Goal: Task Accomplishment & Management: Manage account settings

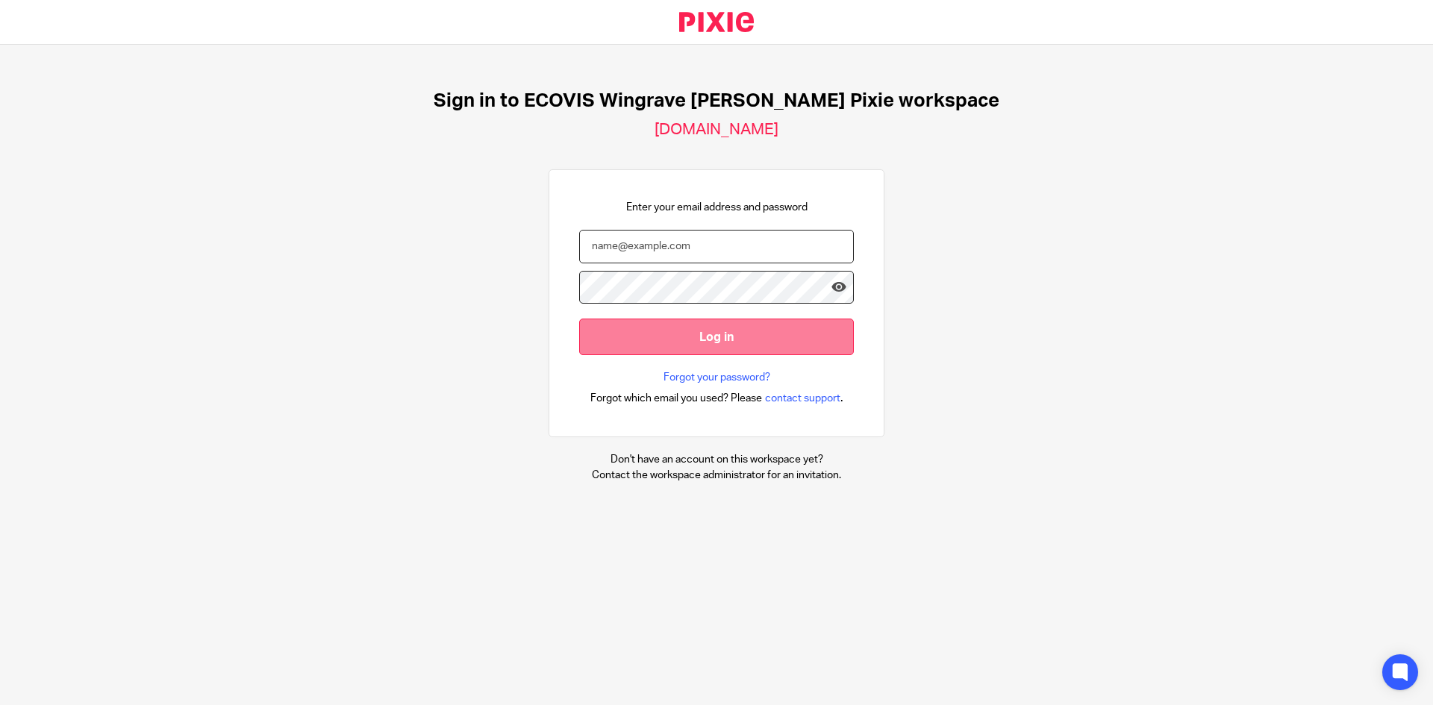
type input "lavinia.ciobanu@ecovis.co.uk"
click at [652, 338] on input "Log in" at bounding box center [716, 337] width 275 height 37
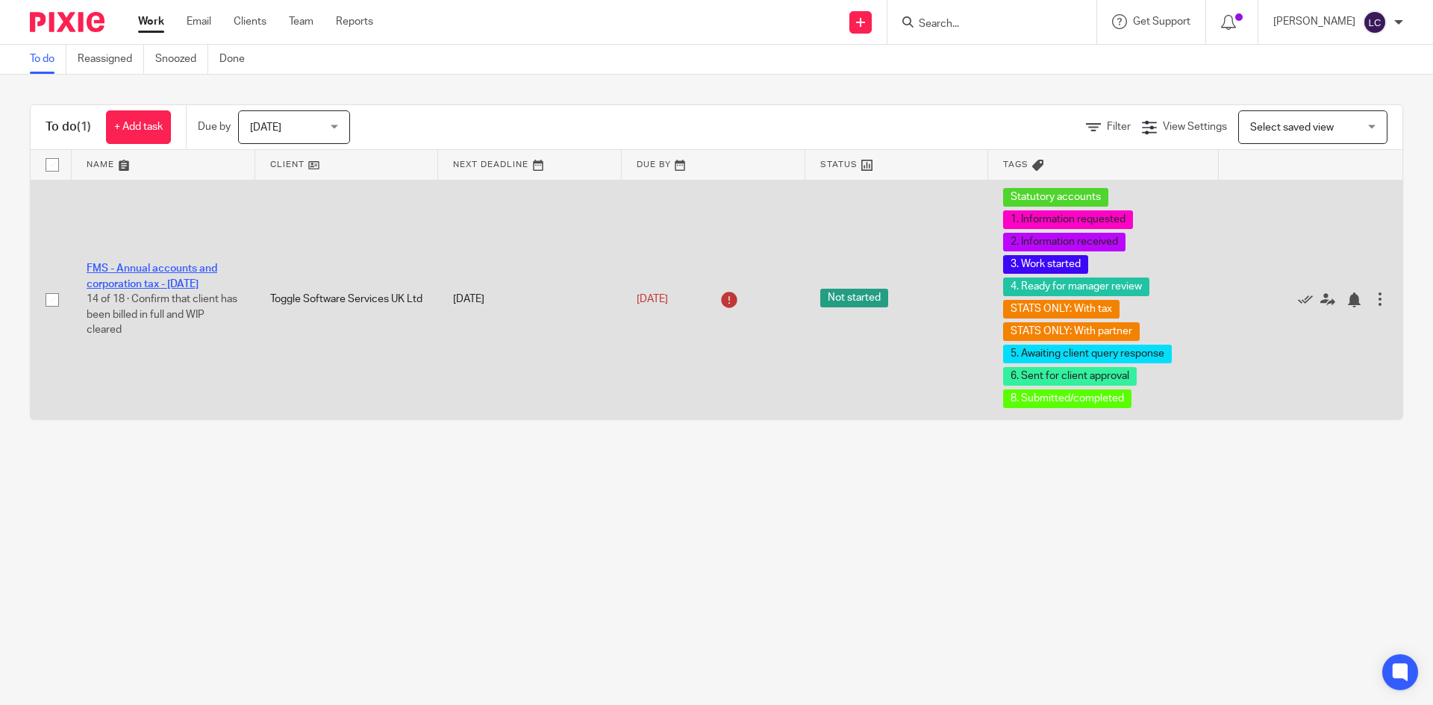
click at [178, 275] on link "FMS - Annual accounts and corporation tax - [DATE]" at bounding box center [152, 275] width 131 height 25
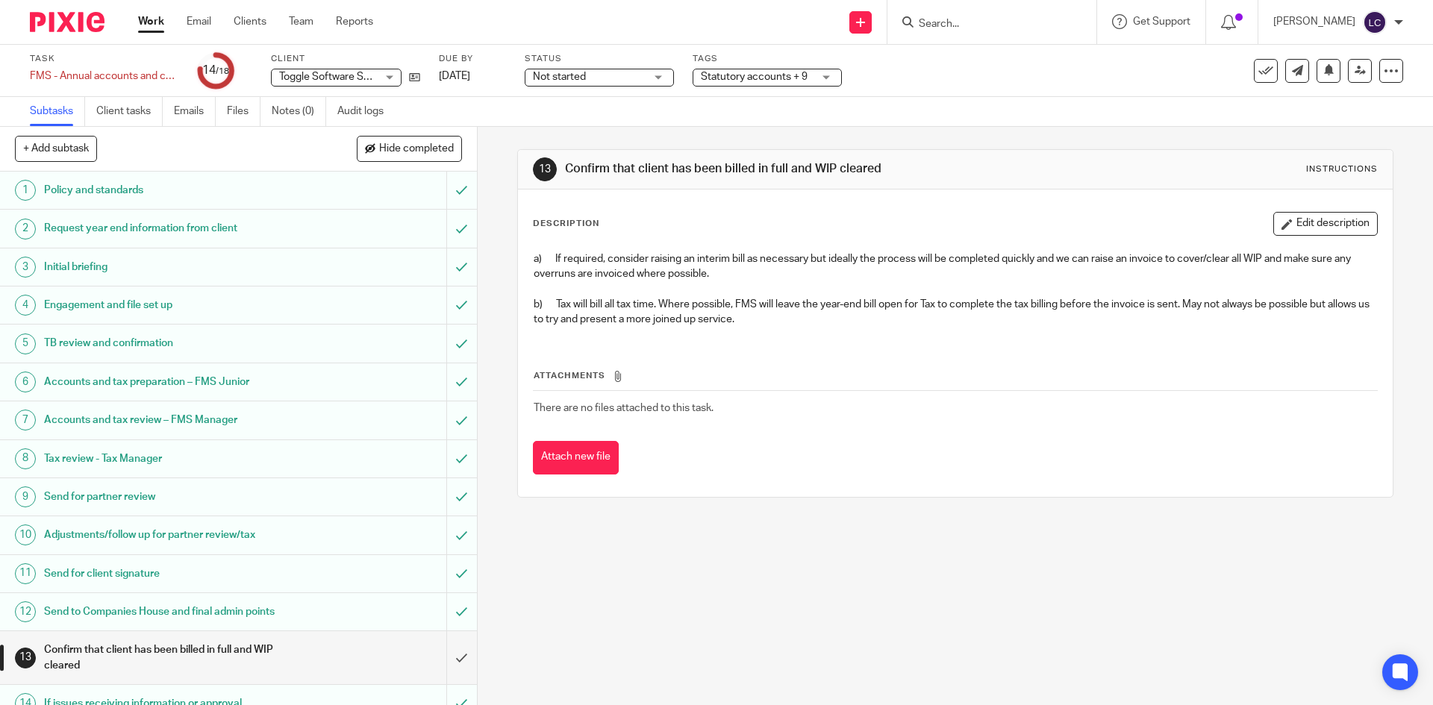
scroll to position [195, 0]
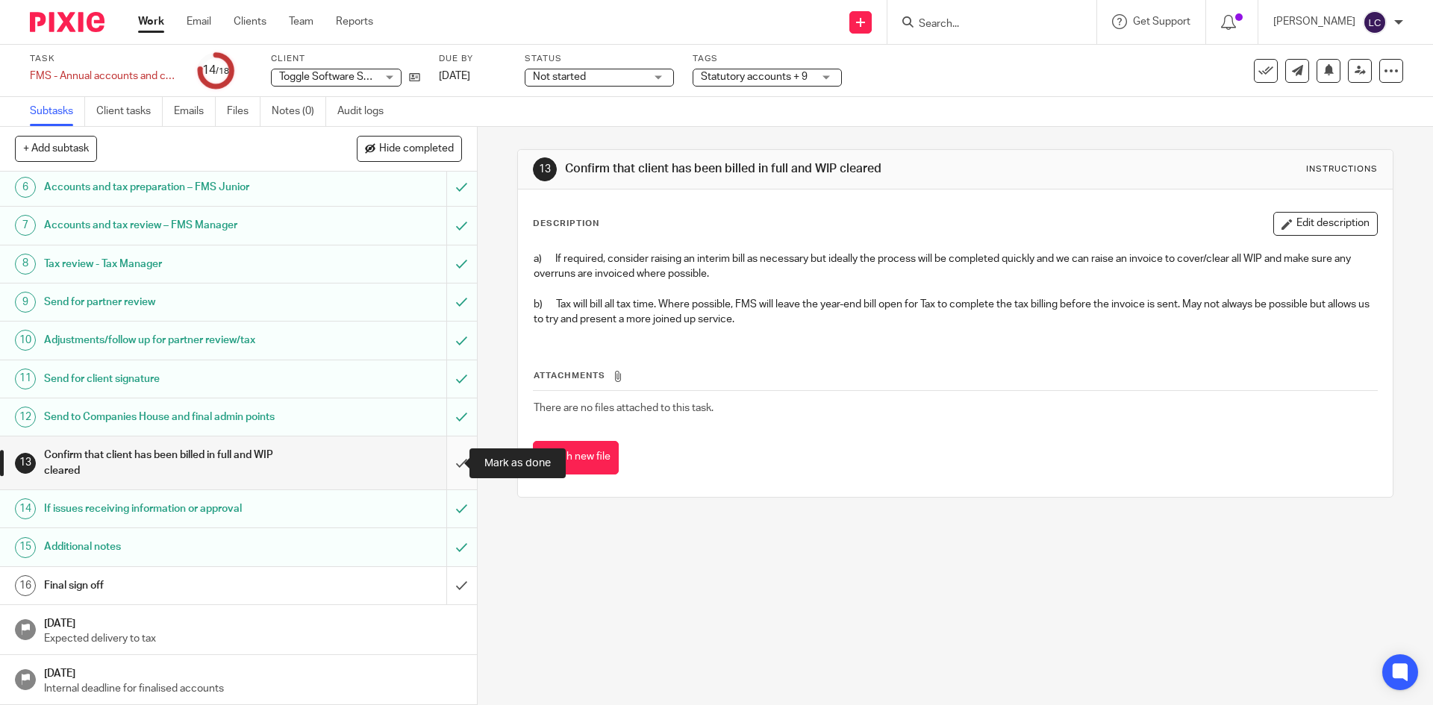
click at [441, 465] on input "submit" at bounding box center [238, 463] width 477 height 53
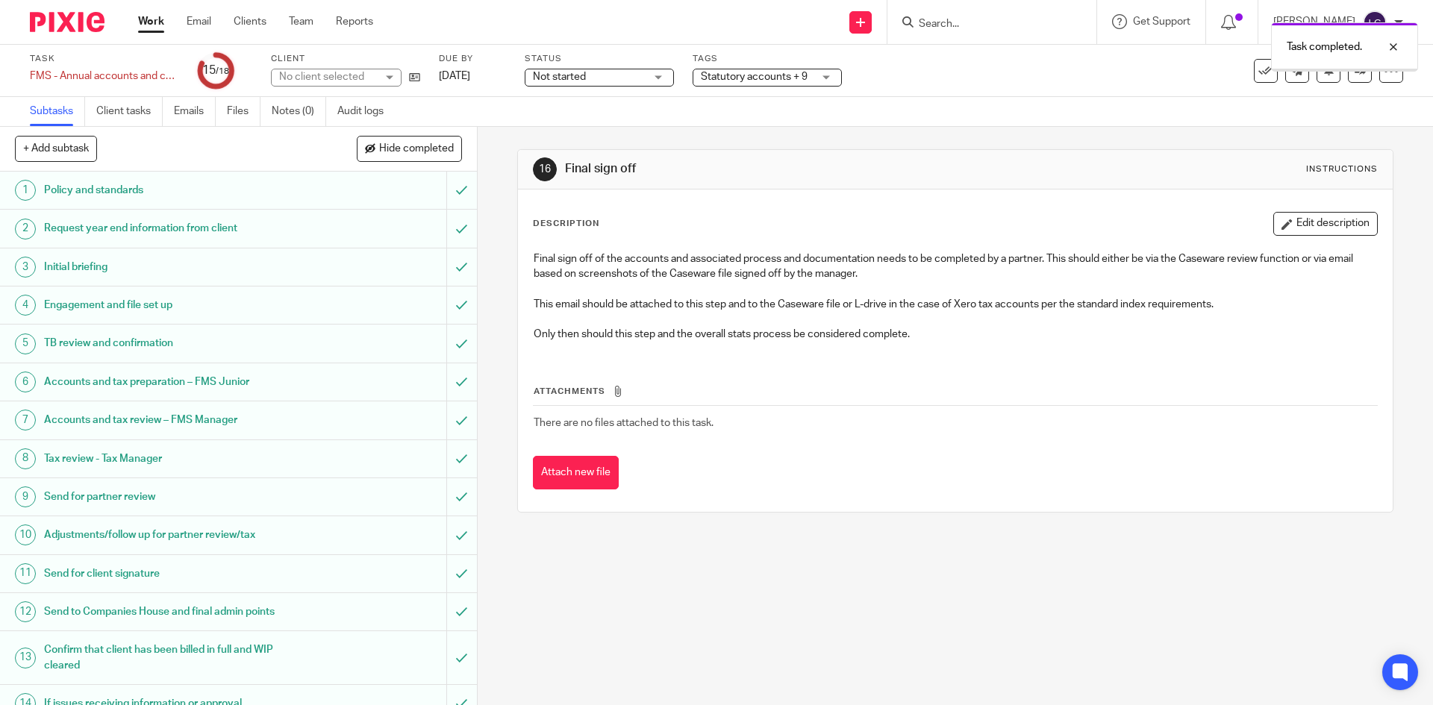
scroll to position [195, 0]
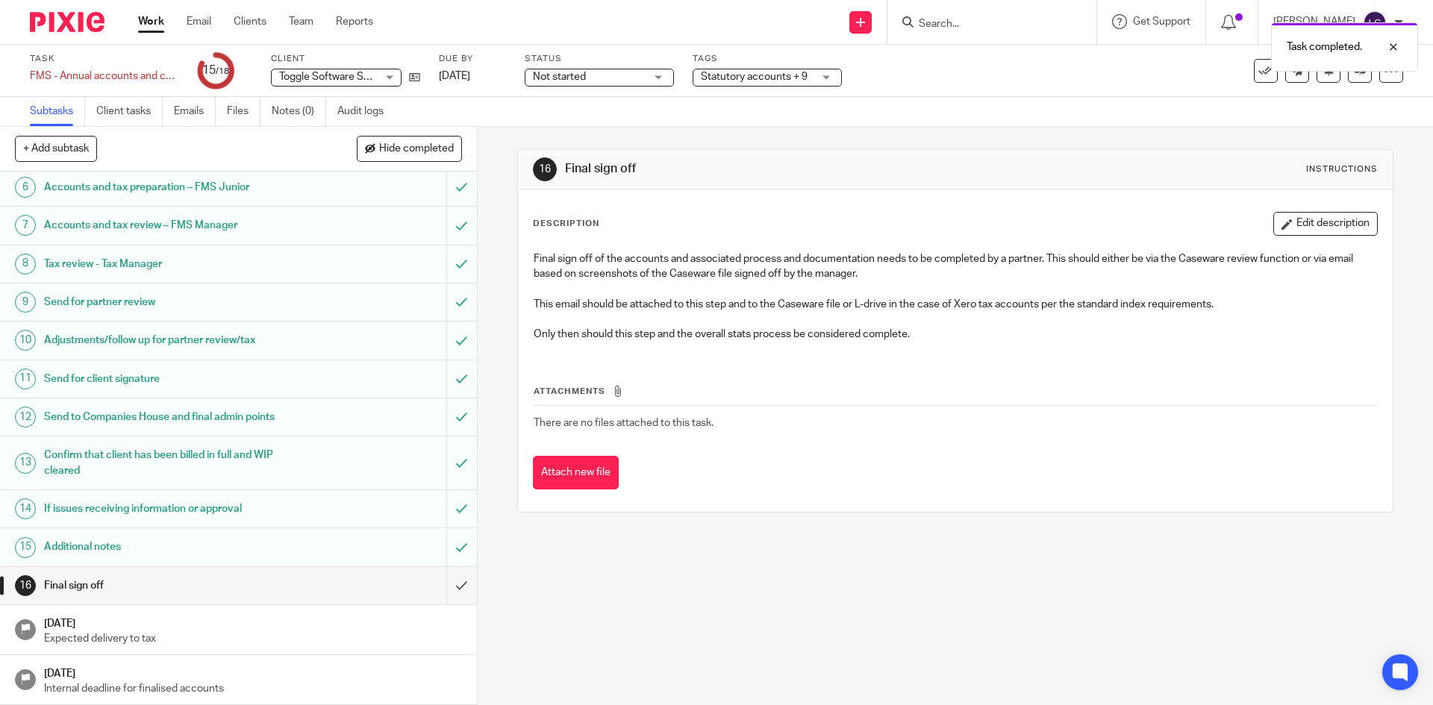
click at [100, 26] on img at bounding box center [67, 22] width 75 height 20
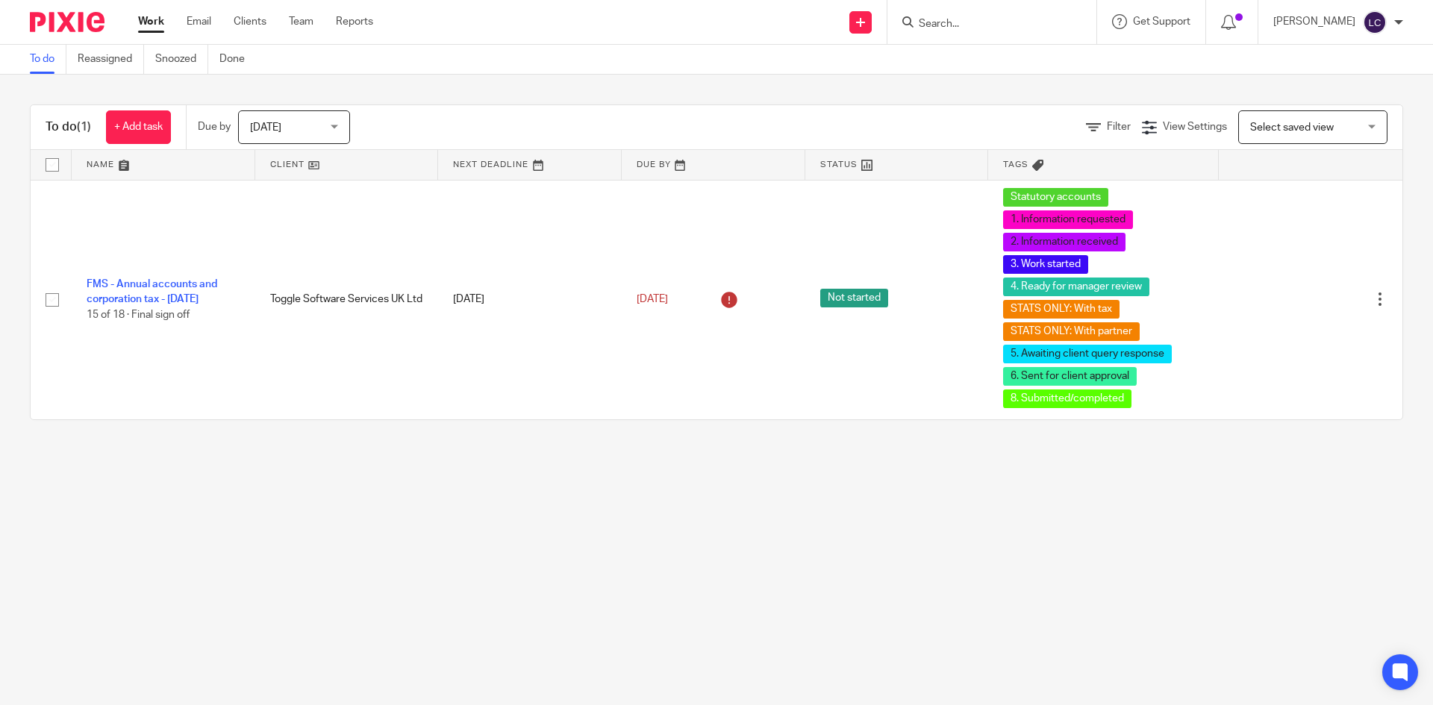
click at [979, 24] on input "Search" at bounding box center [984, 24] width 134 height 13
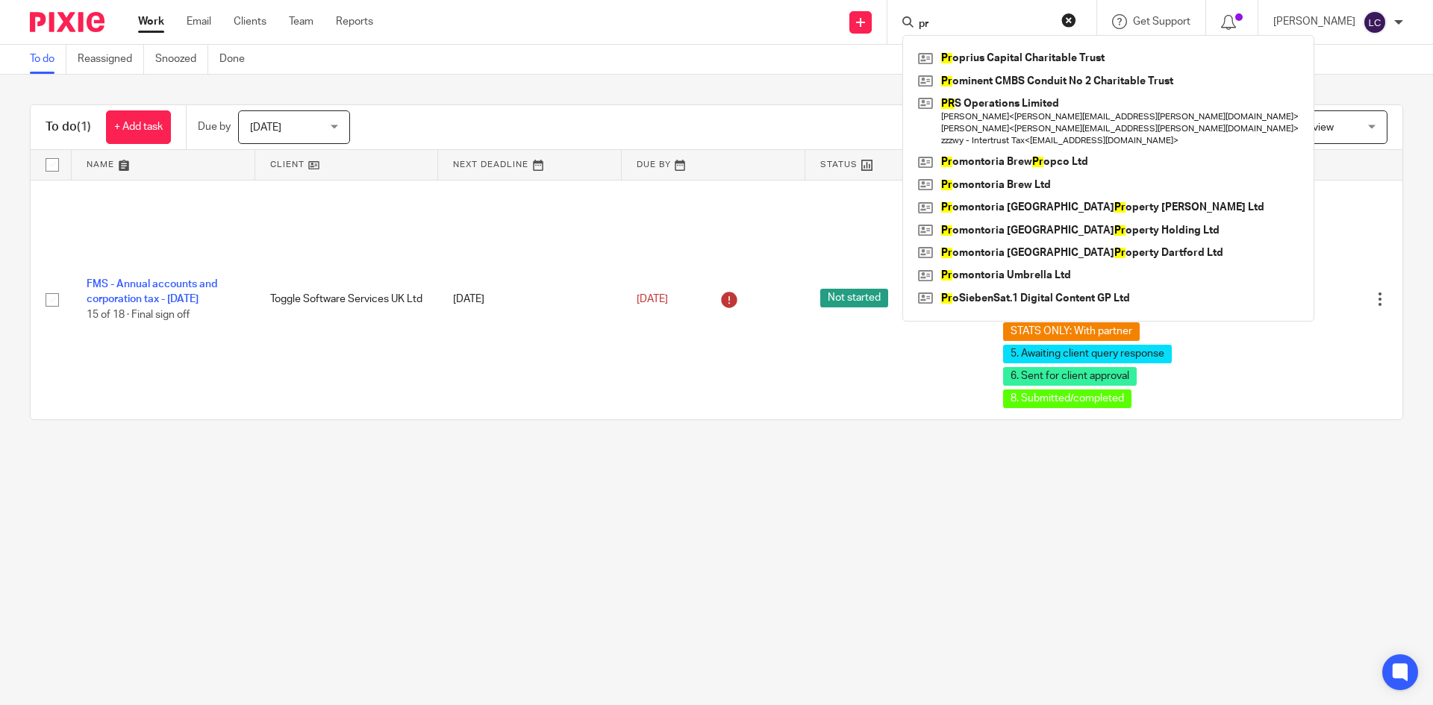
type input "p"
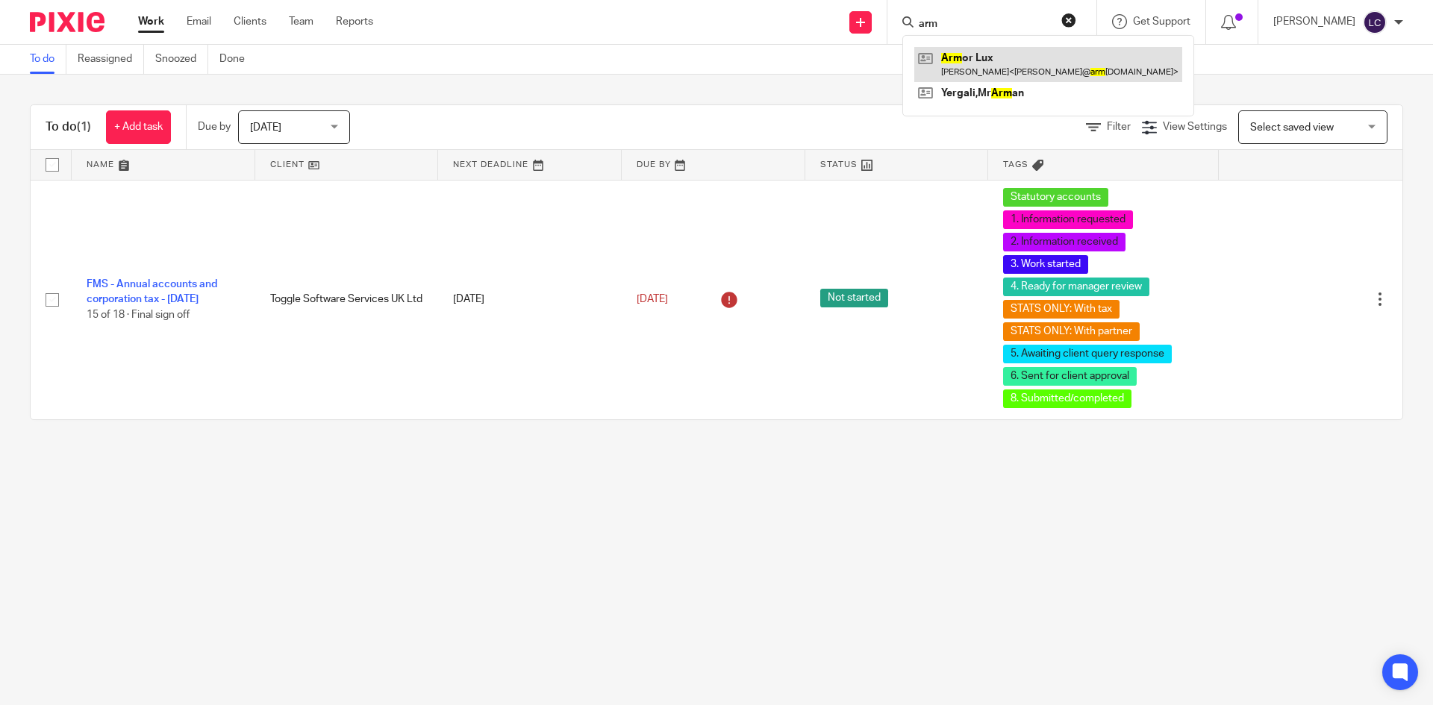
type input "arm"
click at [991, 64] on link at bounding box center [1048, 64] width 268 height 34
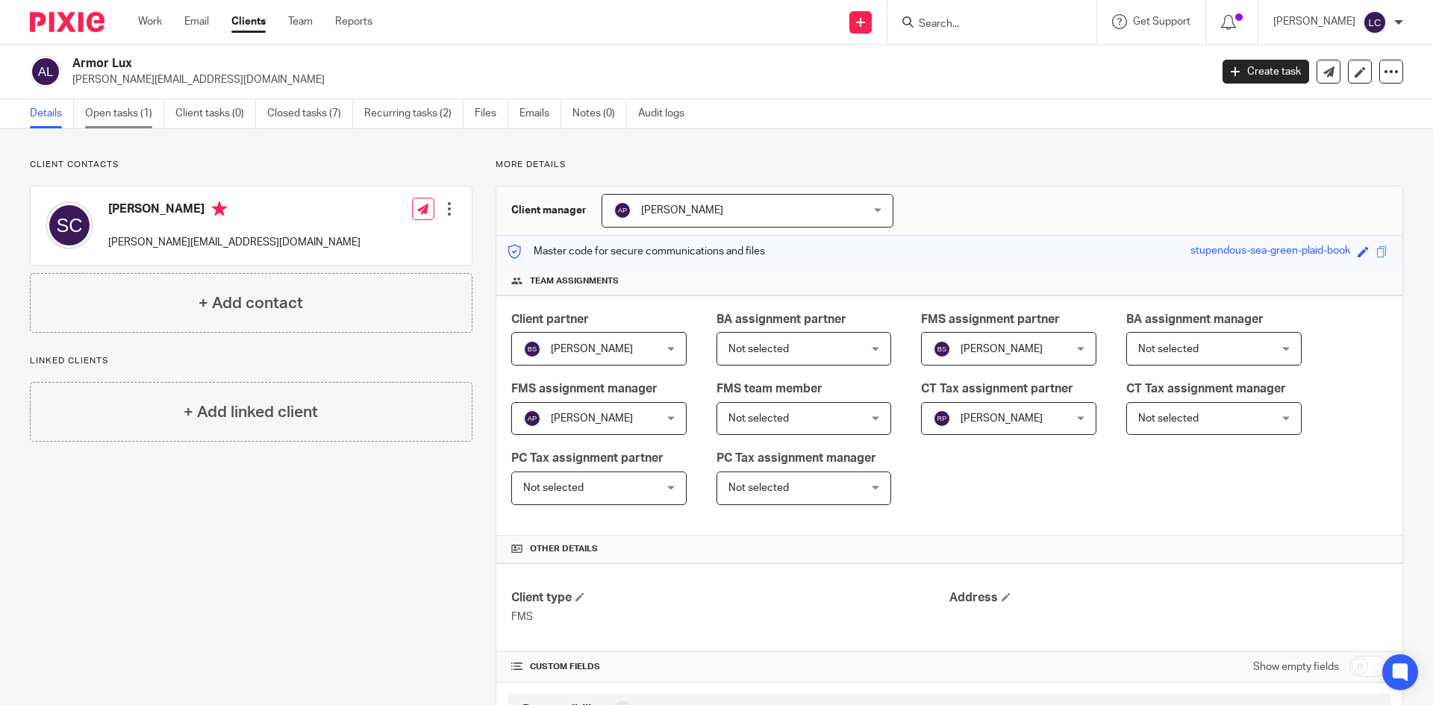
click at [123, 119] on link "Open tasks (1)" at bounding box center [124, 113] width 79 height 29
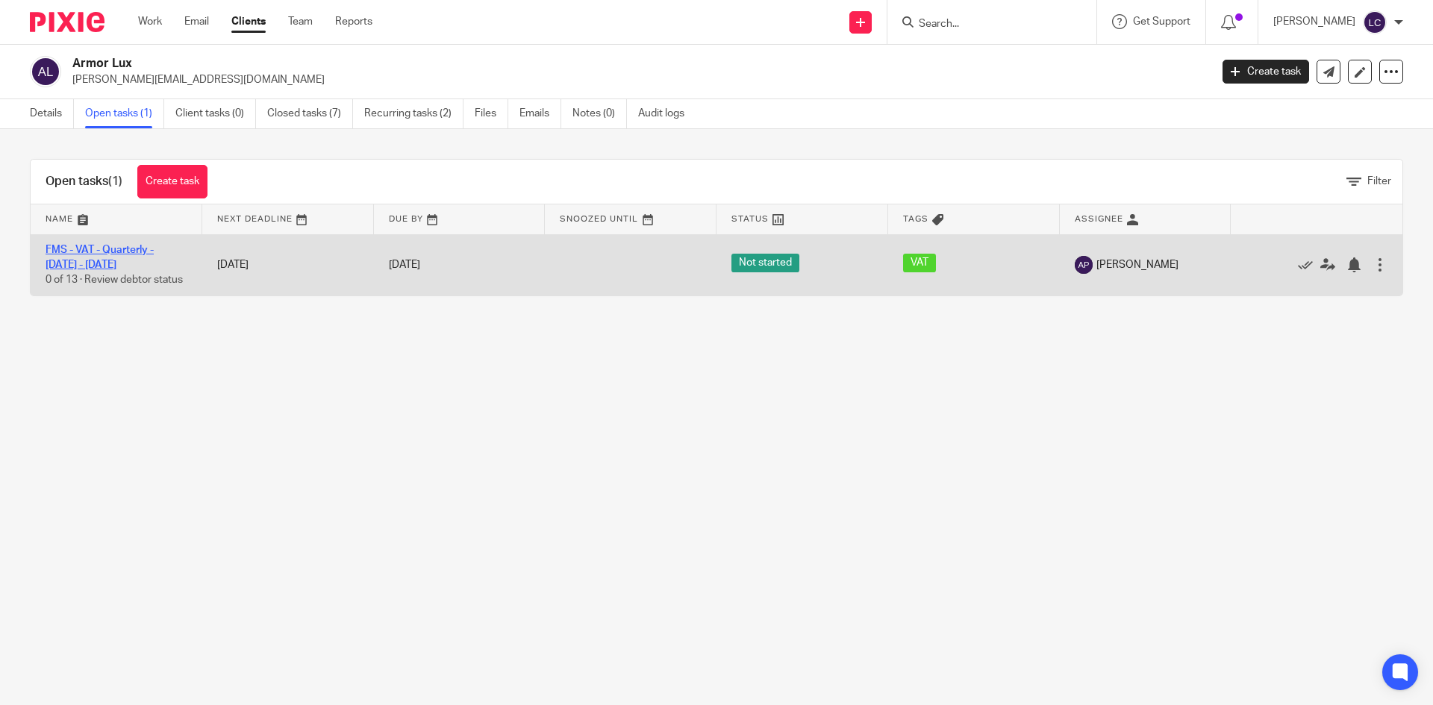
click at [109, 263] on link "FMS - VAT - Quarterly - [DATE] - [DATE]" at bounding box center [100, 257] width 108 height 25
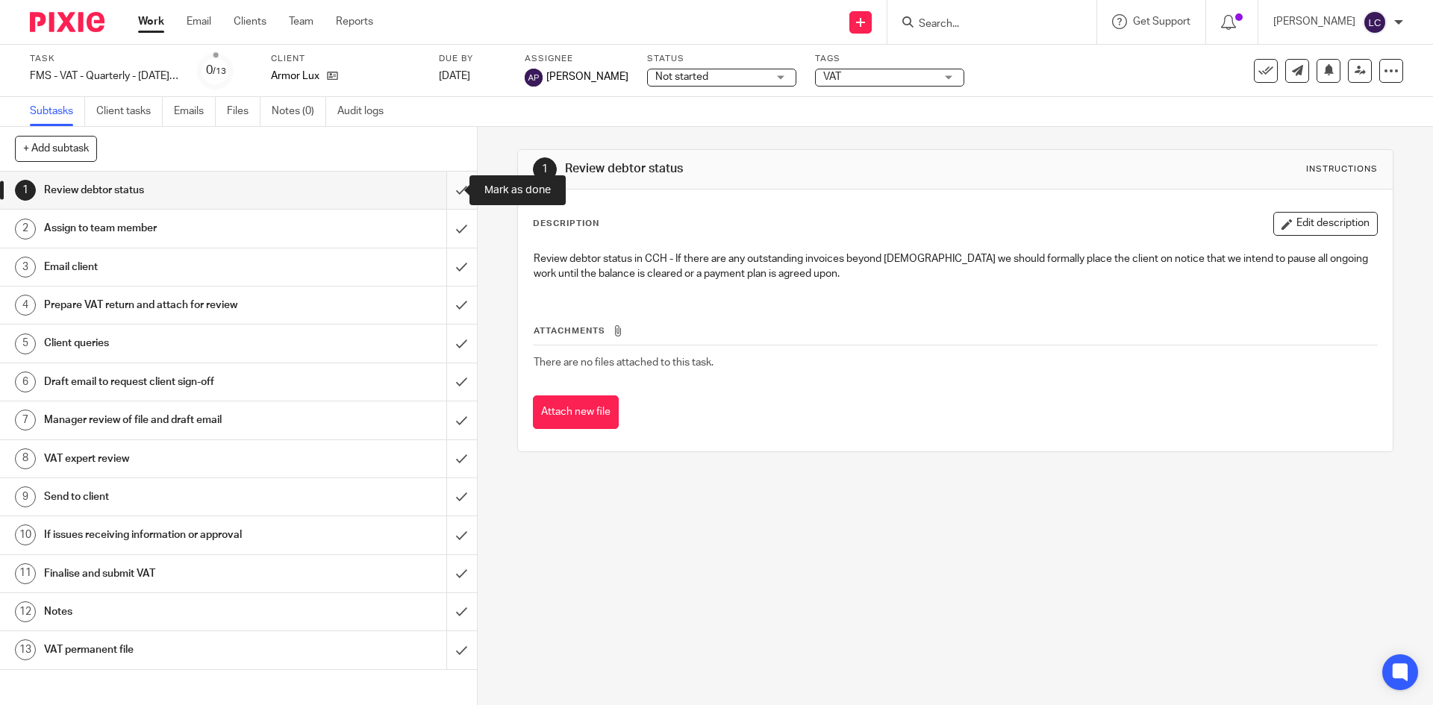
click at [438, 192] on input "submit" at bounding box center [238, 190] width 477 height 37
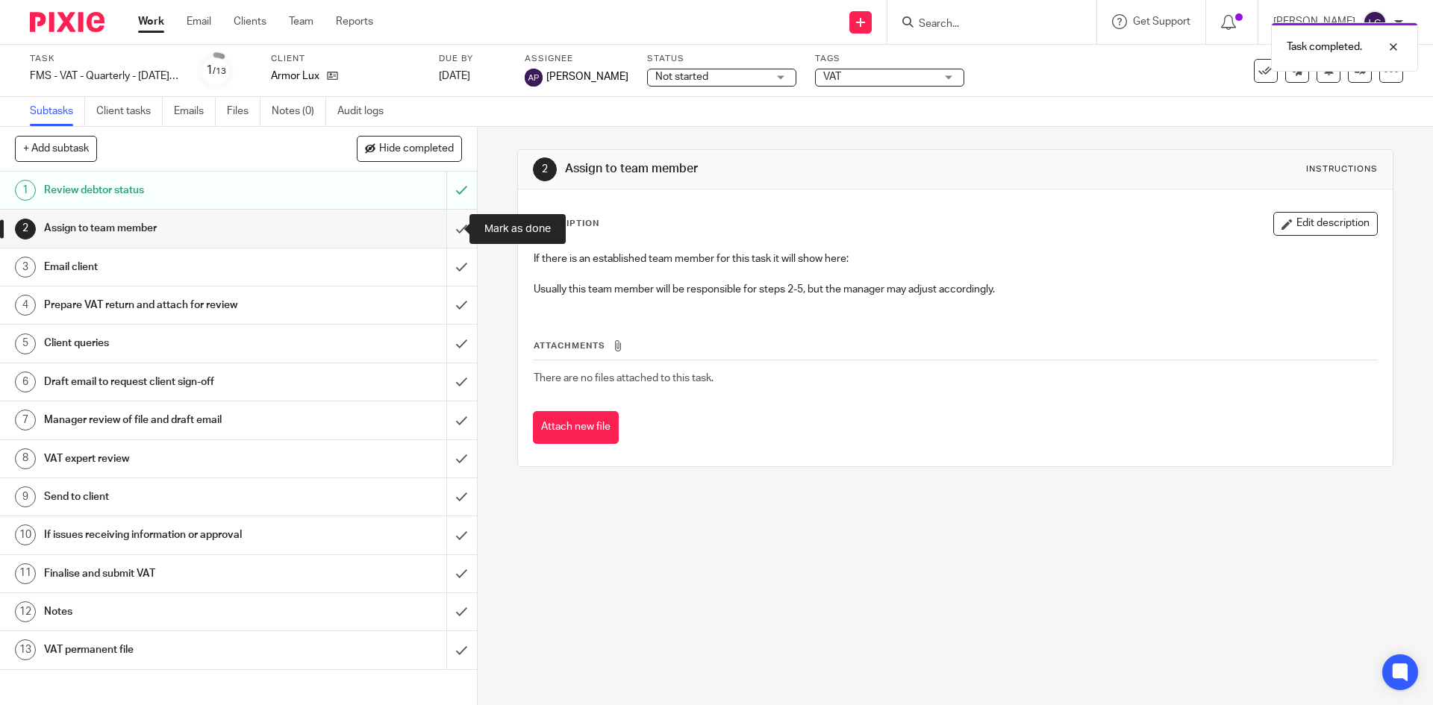
click at [438, 233] on input "submit" at bounding box center [238, 228] width 477 height 37
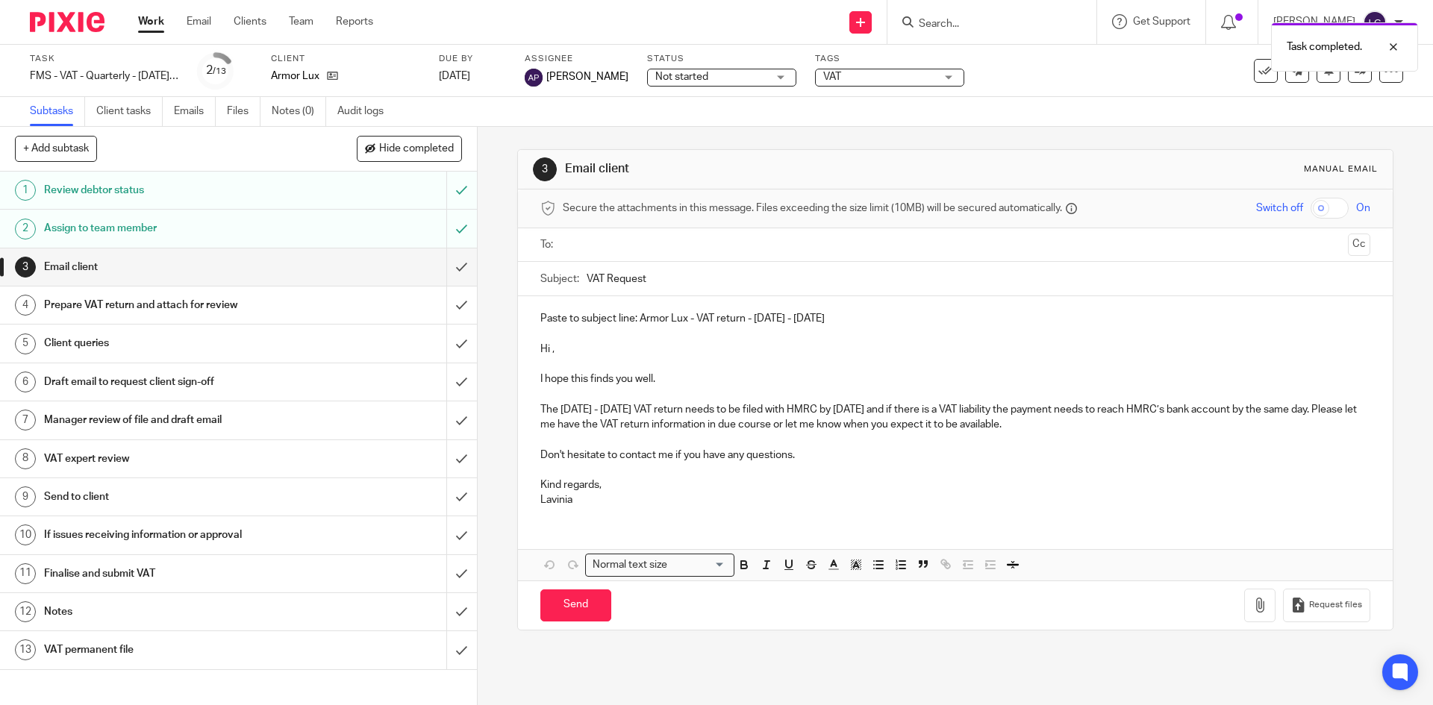
click at [589, 512] on div "Paste to subject line: Armor Lux - VAT return - July - September, 2025 Hi , I h…" at bounding box center [955, 407] width 874 height 222
click at [555, 434] on p at bounding box center [954, 439] width 829 height 15
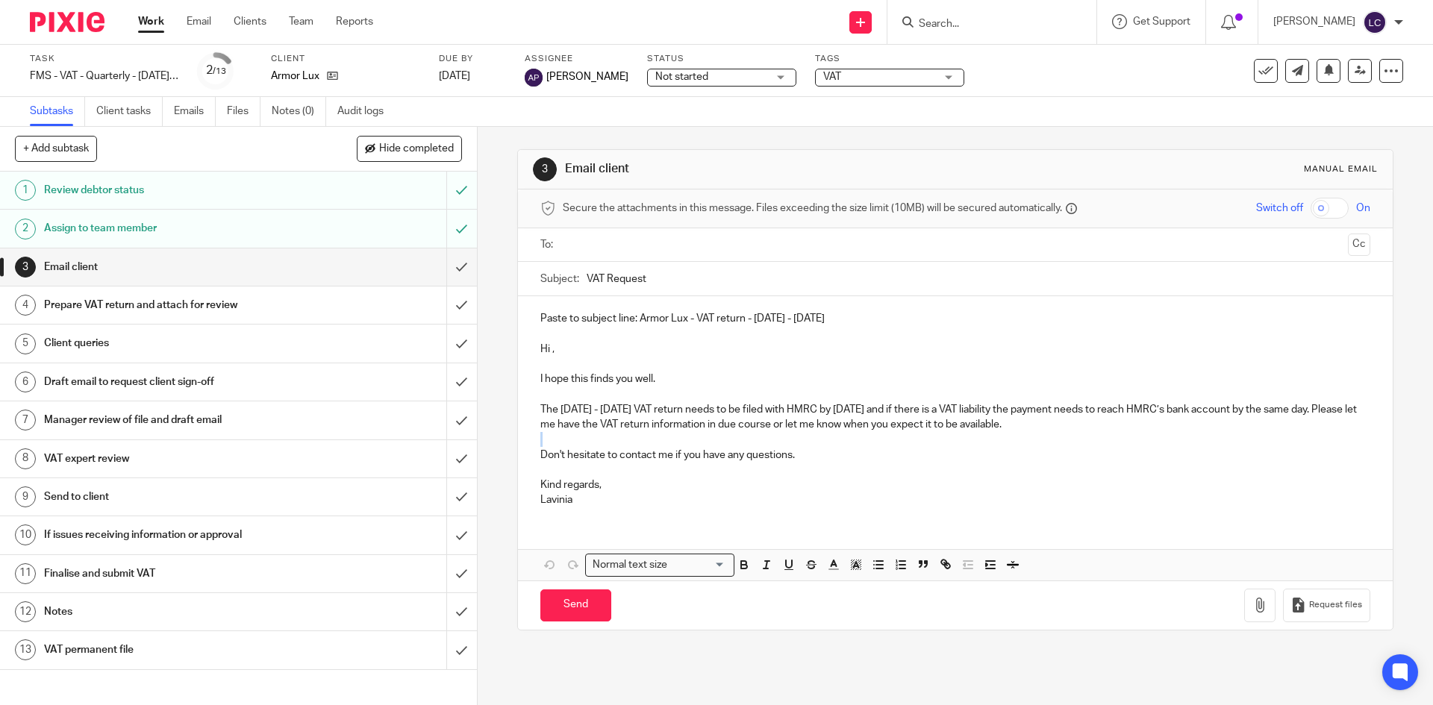
click at [555, 434] on p at bounding box center [954, 439] width 829 height 15
click at [562, 501] on p "Lavinia" at bounding box center [954, 500] width 829 height 15
click at [557, 490] on p "KindLavinia regards," at bounding box center [954, 485] width 829 height 15
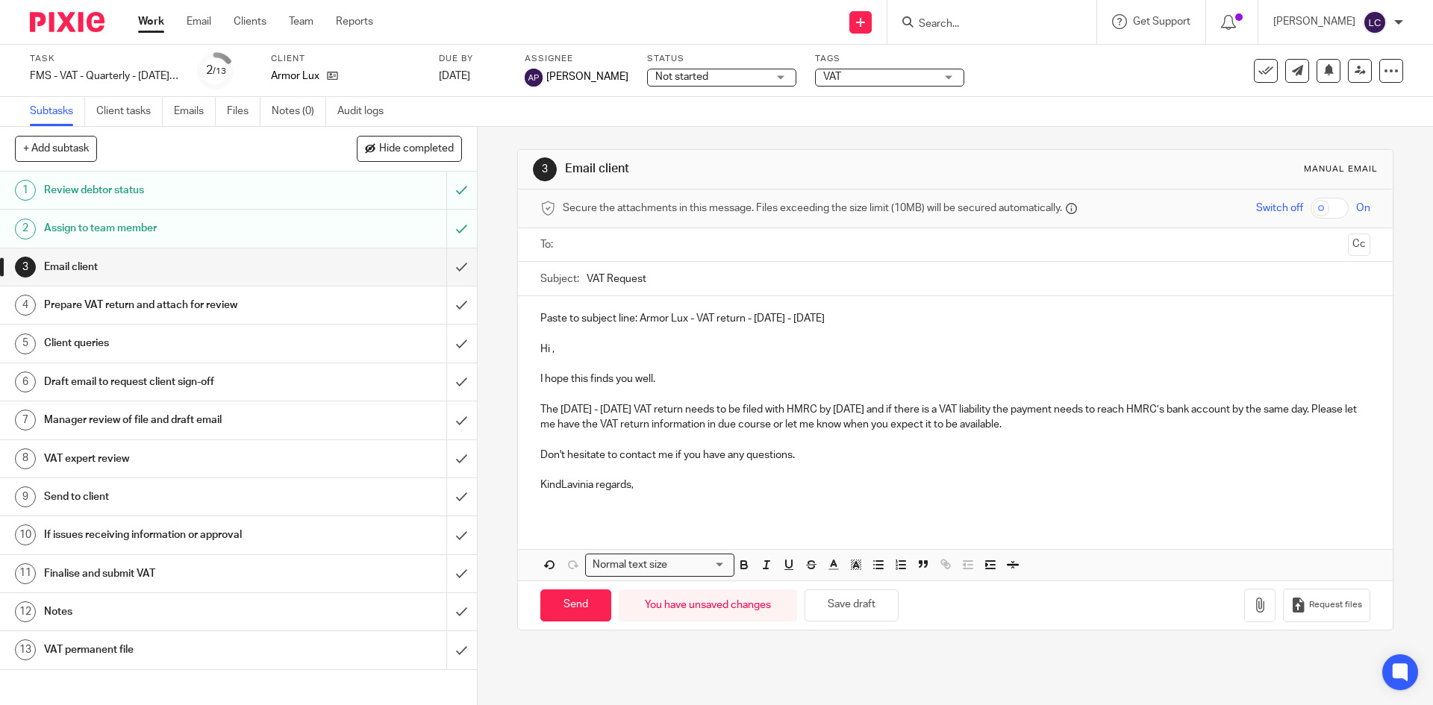
click at [596, 491] on p "KindLavinia regards," at bounding box center [954, 485] width 829 height 15
click at [630, 488] on p "KindLavinia regards," at bounding box center [954, 485] width 829 height 15
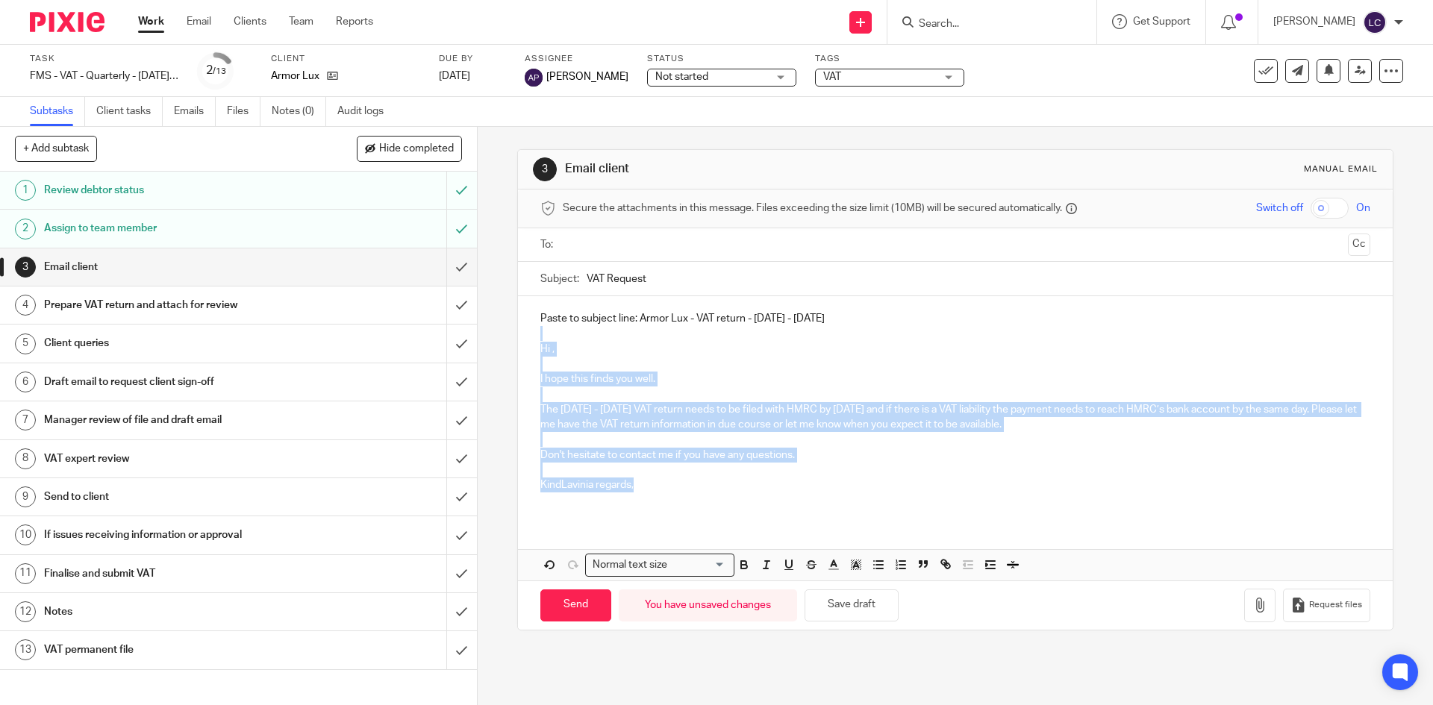
drag, startPoint x: 632, startPoint y: 487, endPoint x: 528, endPoint y: 339, distance: 180.5
click at [528, 339] on div "Paste to subject line: Armor Lux - VAT return - July - September, 2025 Hi , I h…" at bounding box center [955, 407] width 874 height 222
copy div "Hi , I hope this finds you well. The July - September, 2025 VAT return needs to…"
click at [457, 274] on input "submit" at bounding box center [238, 267] width 477 height 37
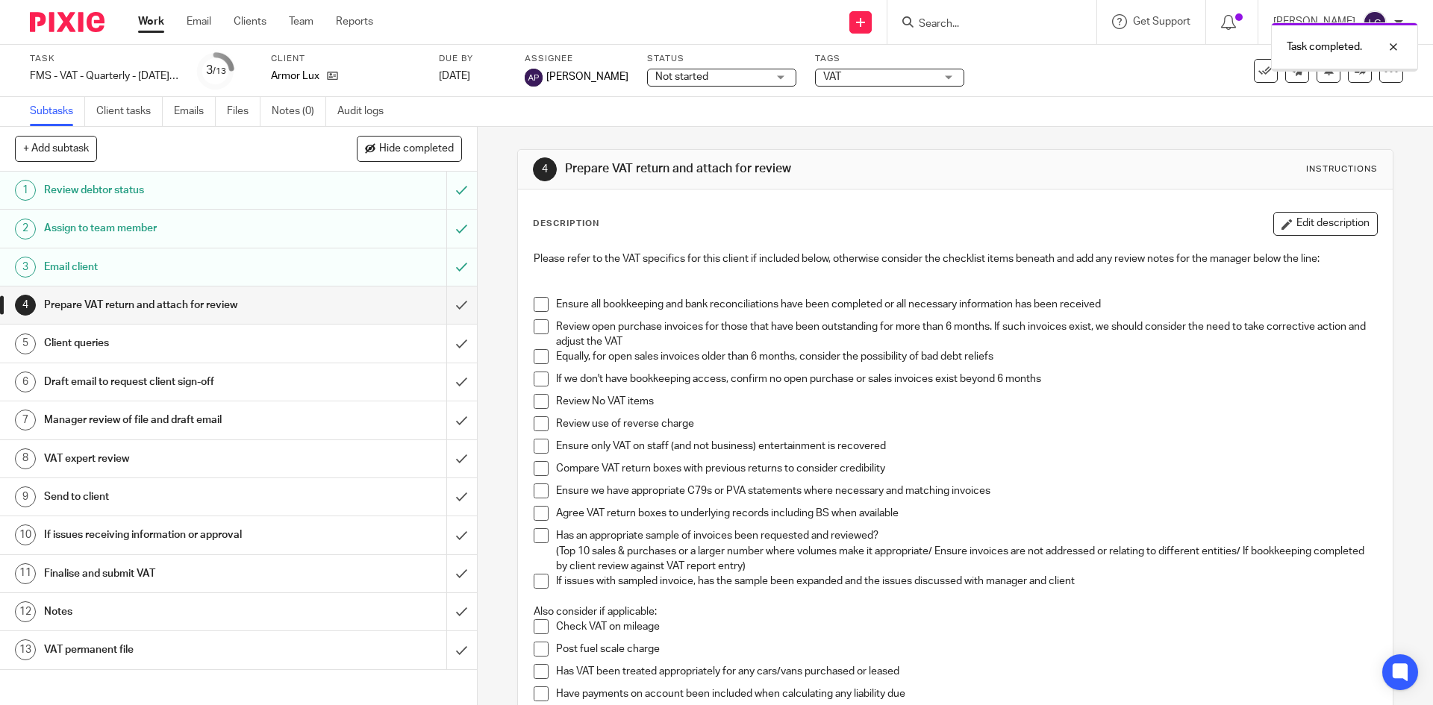
click at [322, 272] on div "Email client" at bounding box center [237, 267] width 387 height 22
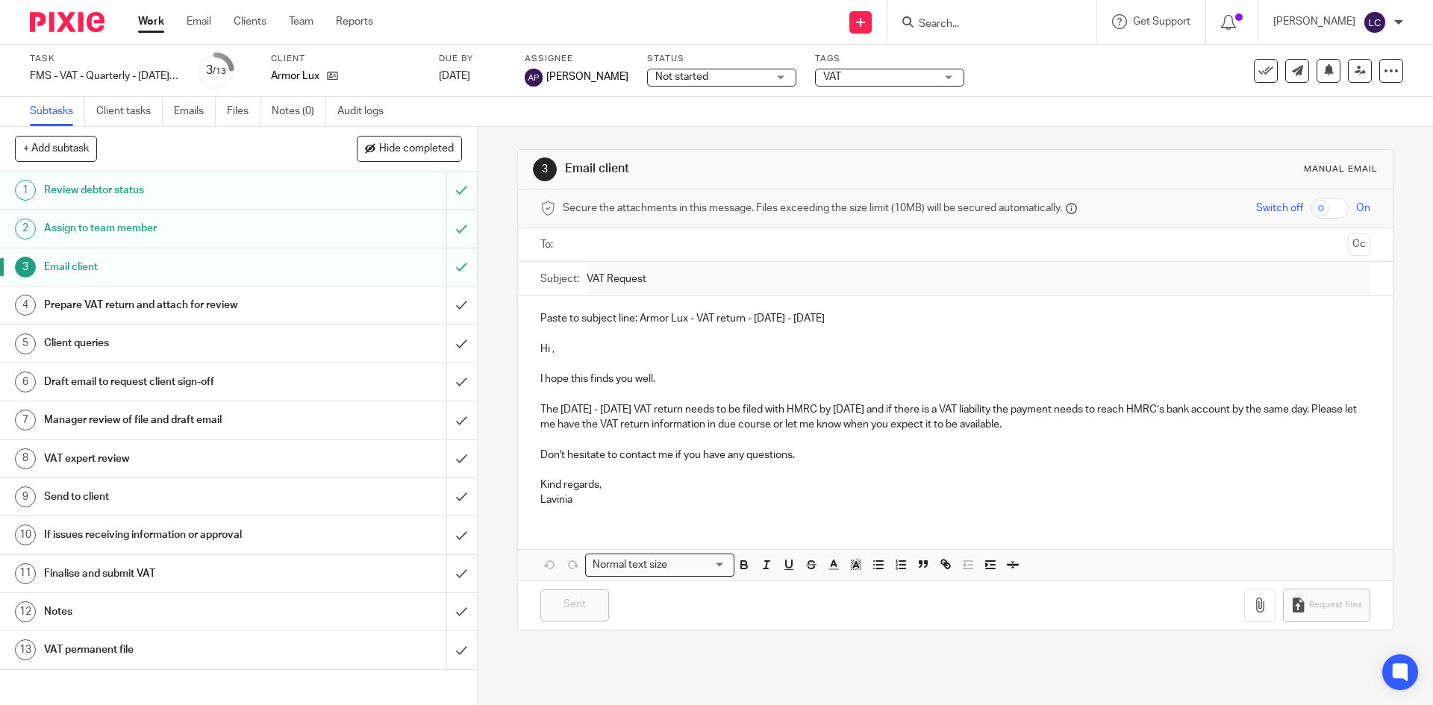
drag, startPoint x: 805, startPoint y: 318, endPoint x: 637, endPoint y: 321, distance: 167.9
click at [637, 321] on p "Paste to subject line: Armor Lux - VAT return - July - September, 2025" at bounding box center [954, 318] width 829 height 15
copy p "Armor Lux - VAT return - July - September"
click at [767, 81] on span "Not started" at bounding box center [711, 77] width 112 height 16
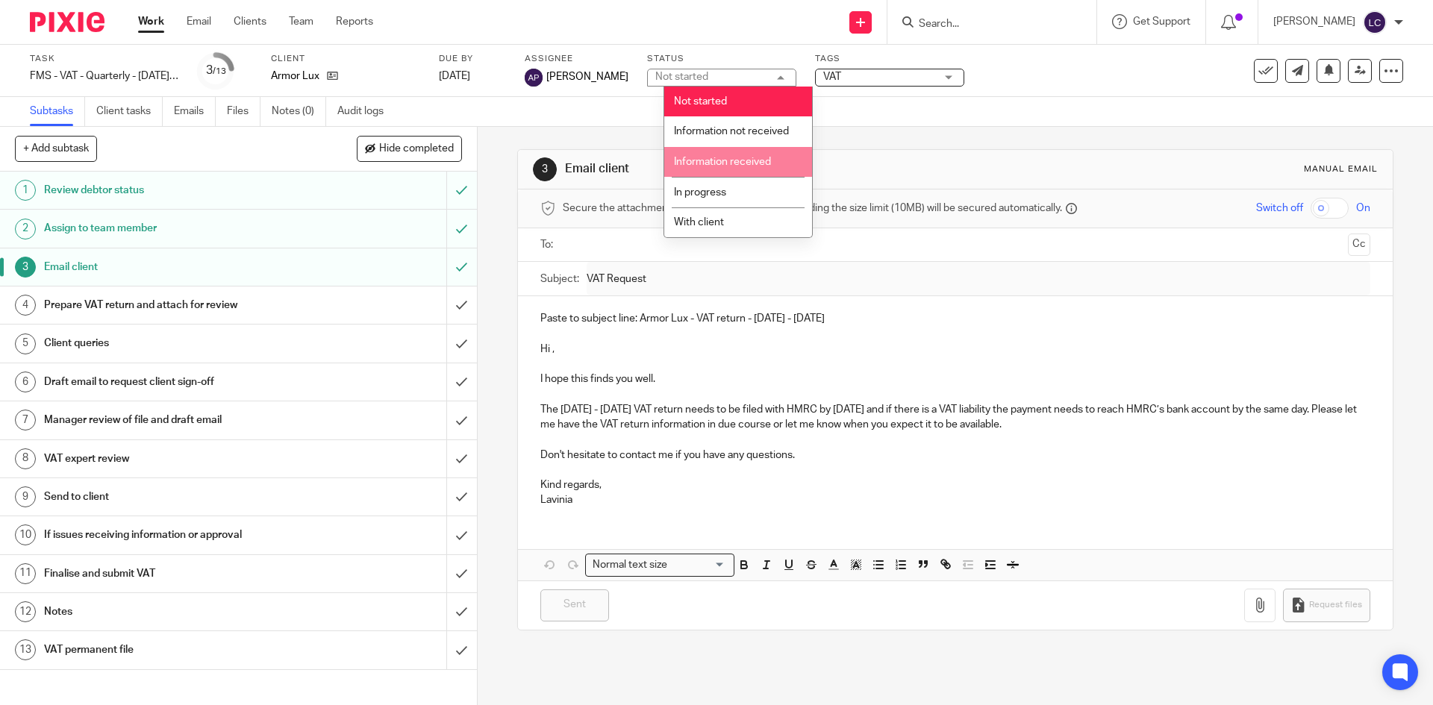
click at [759, 159] on span "Information received" at bounding box center [722, 162] width 97 height 10
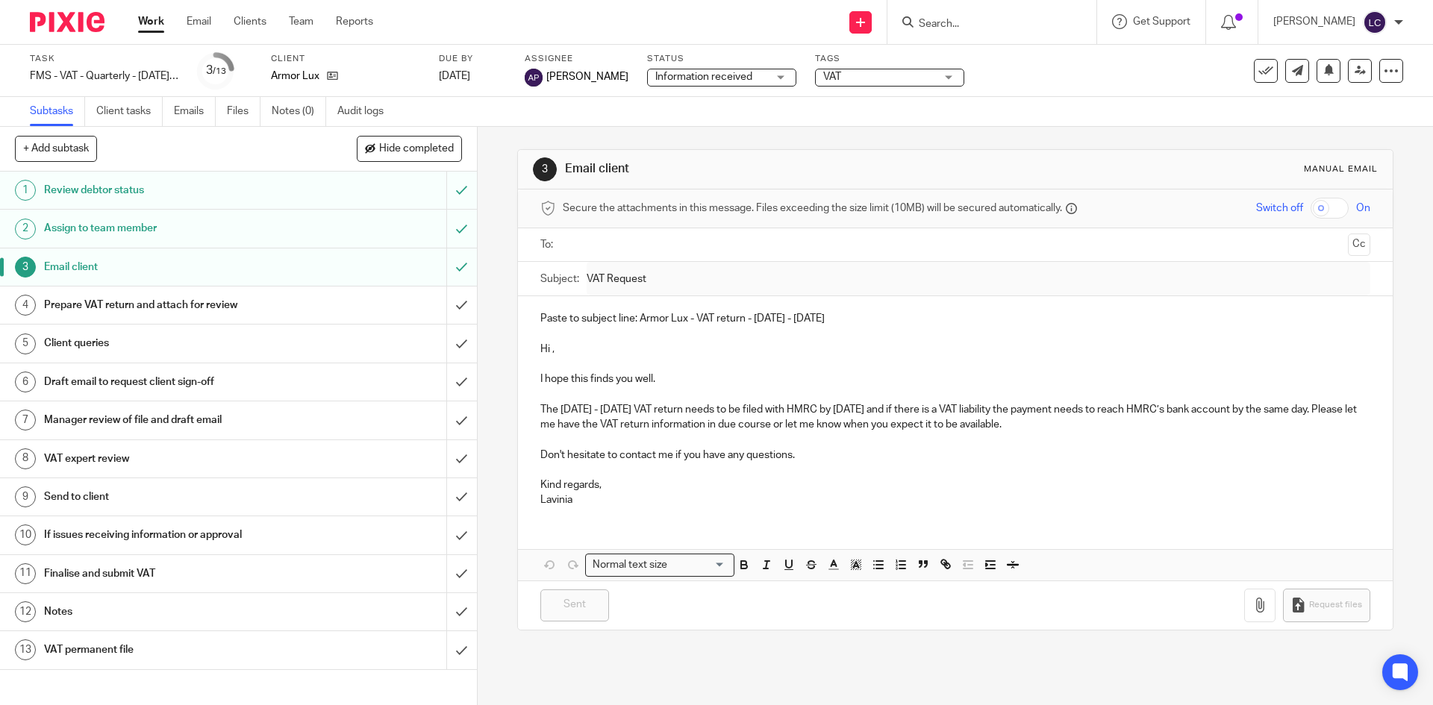
click at [767, 74] on span "Information received" at bounding box center [711, 77] width 112 height 16
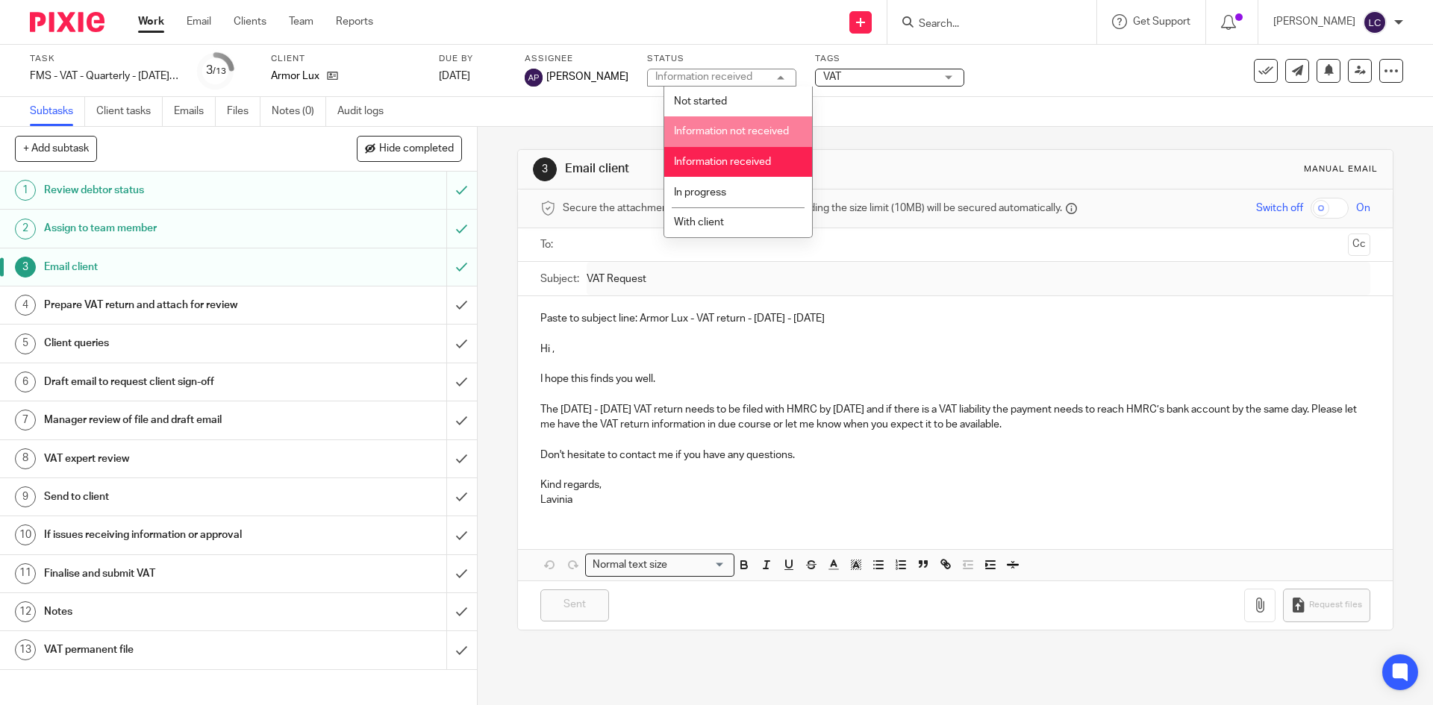
click at [772, 119] on li "Information not received" at bounding box center [738, 131] width 148 height 31
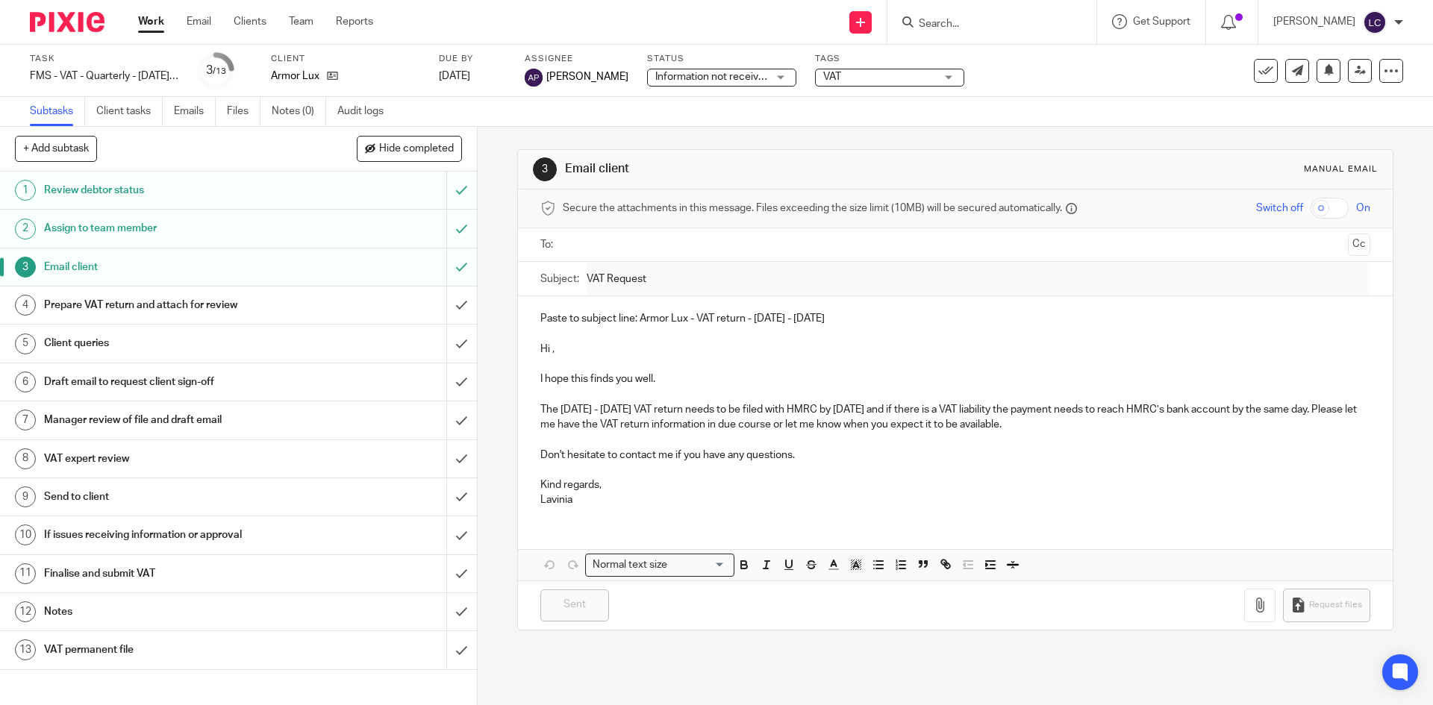
click at [864, 74] on span "VAT" at bounding box center [879, 77] width 112 height 16
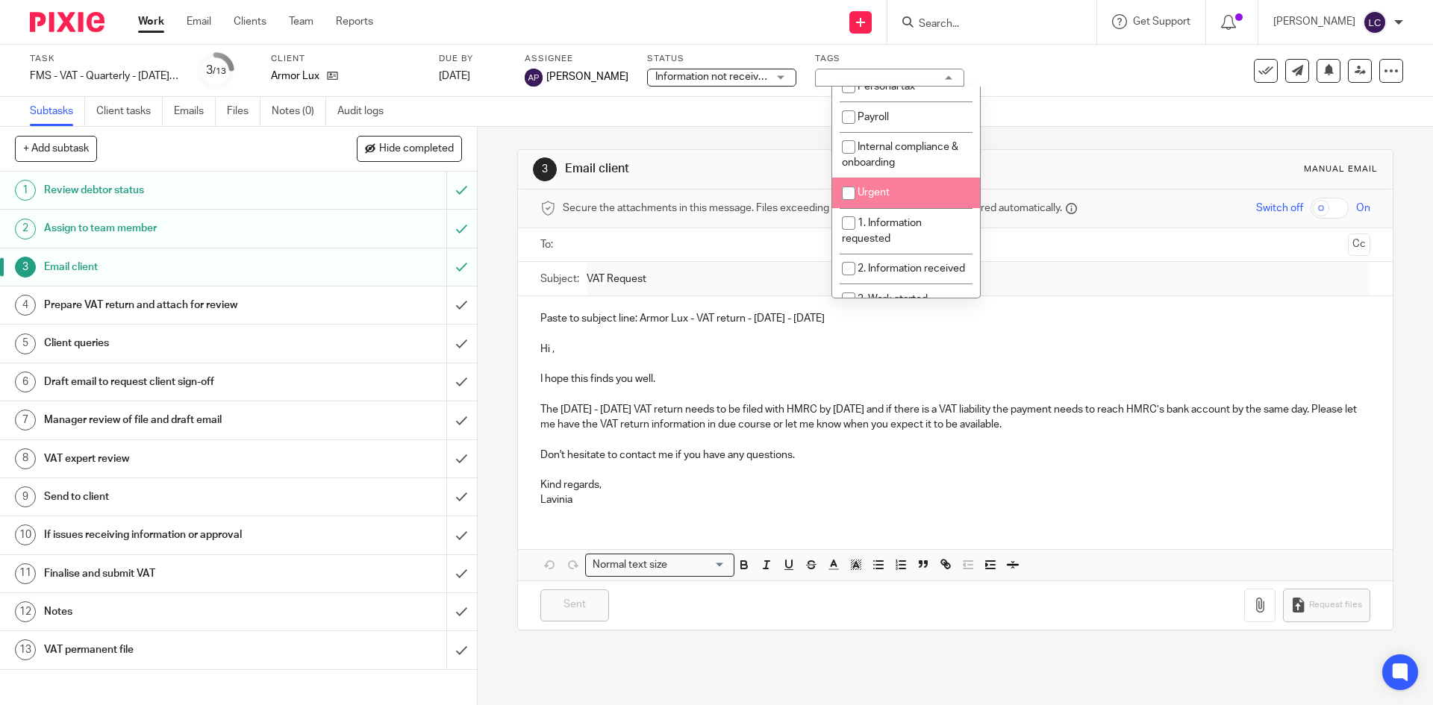
scroll to position [137, 0]
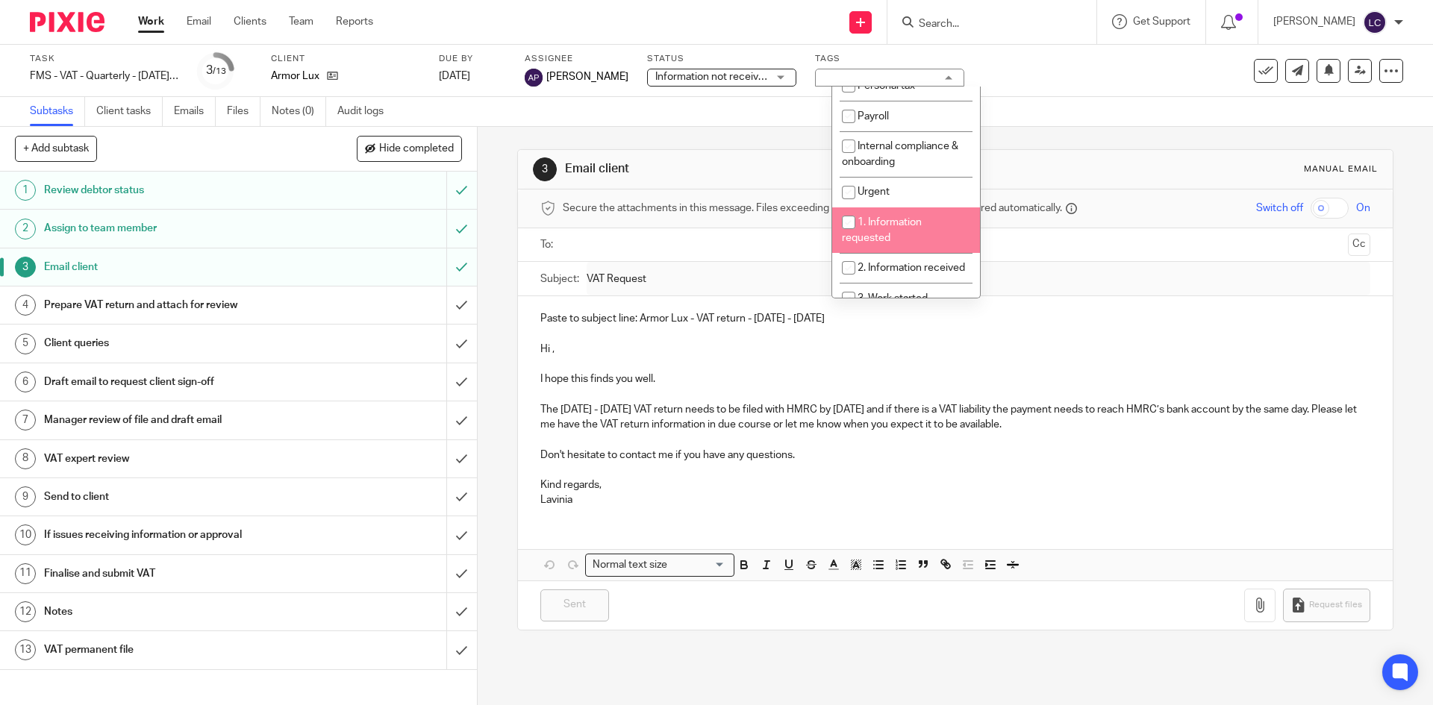
click at [883, 209] on li "1. Information requested" at bounding box center [906, 230] width 148 height 46
checkbox input "true"
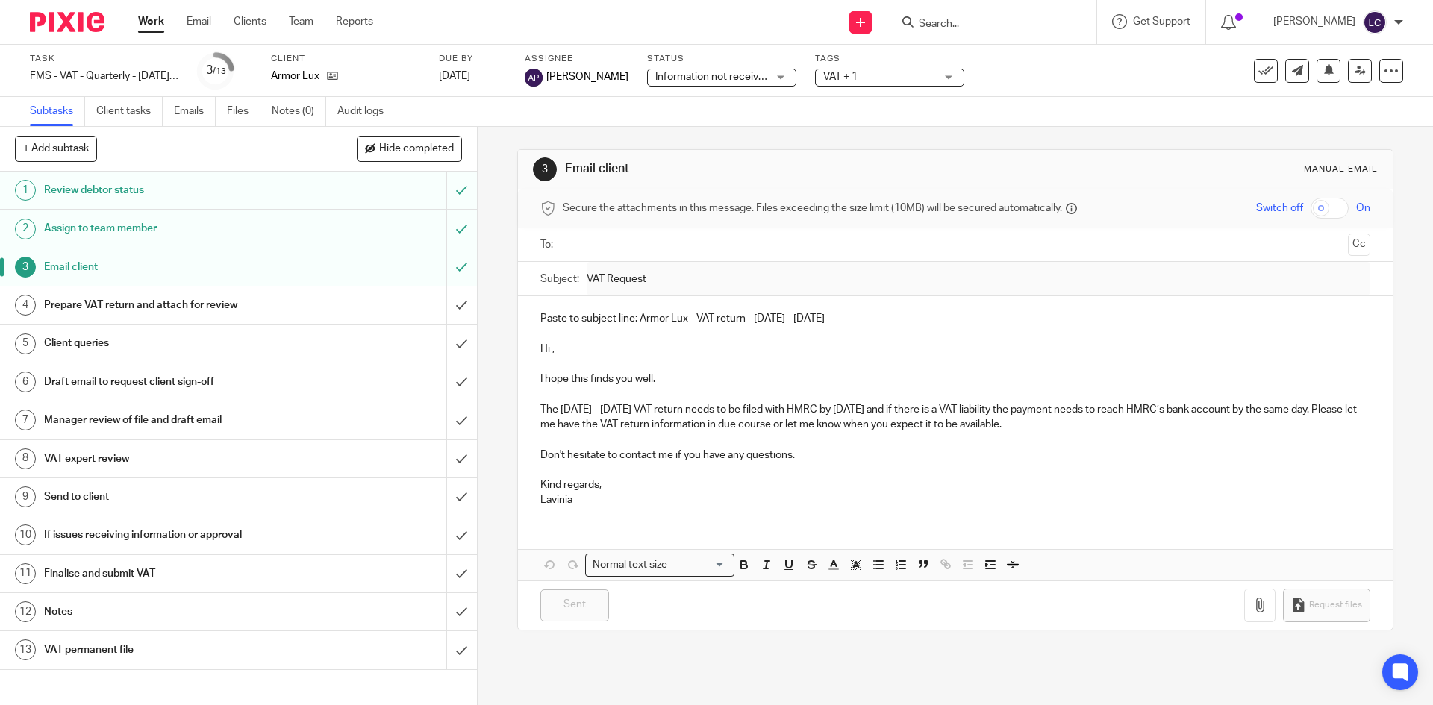
click at [956, 419] on p "The July - September, 2025 VAT return needs to be filed with HMRC by 7th Novemb…" at bounding box center [954, 417] width 829 height 31
click at [93, 22] on img at bounding box center [67, 22] width 75 height 20
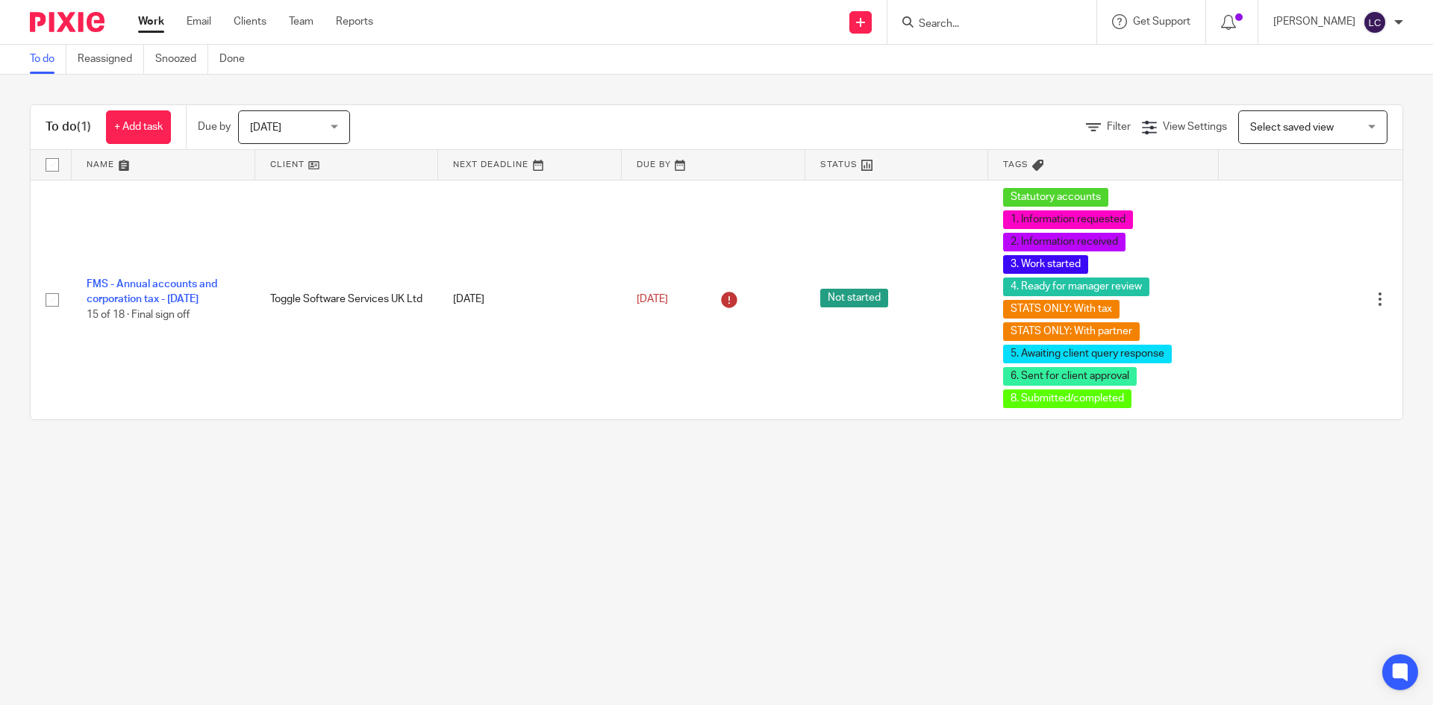
click at [935, 28] on input "Search" at bounding box center [984, 24] width 134 height 13
type input "o"
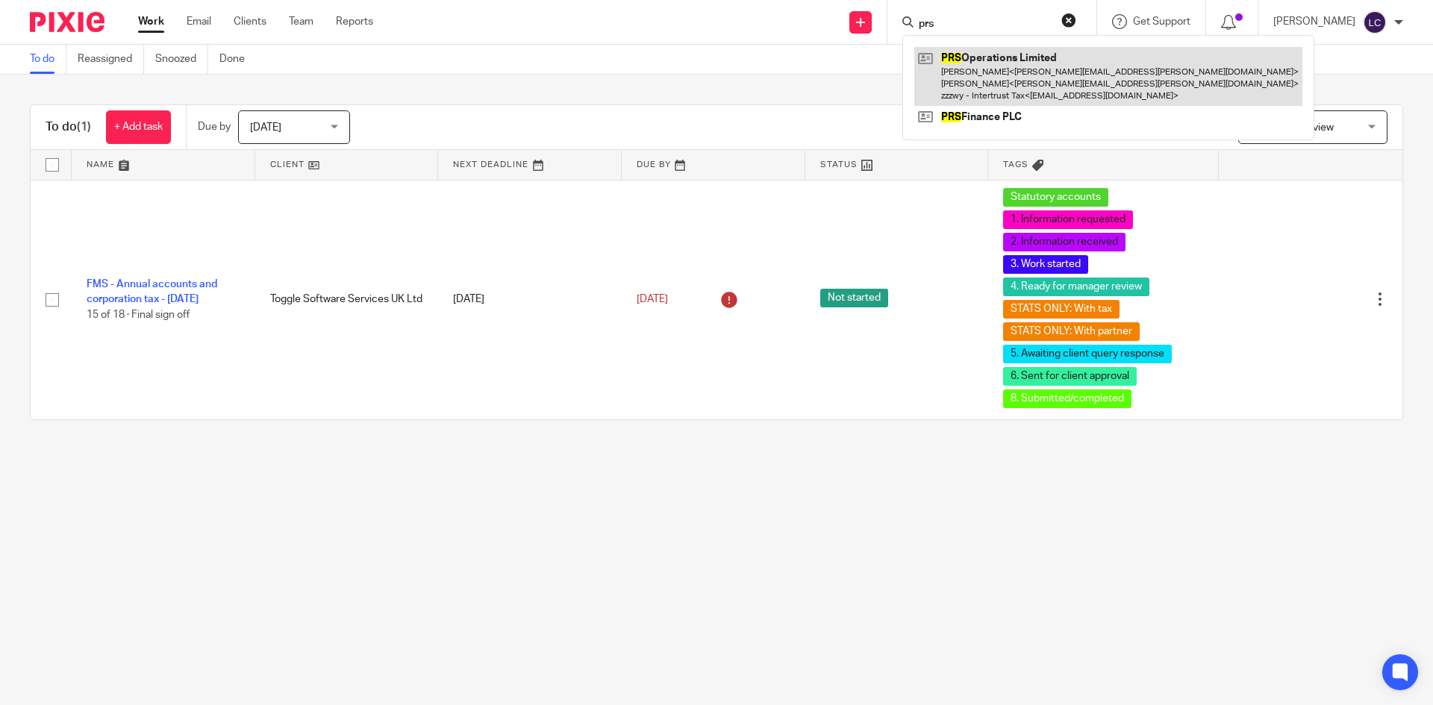
type input "prs"
click at [969, 53] on link at bounding box center [1108, 76] width 388 height 59
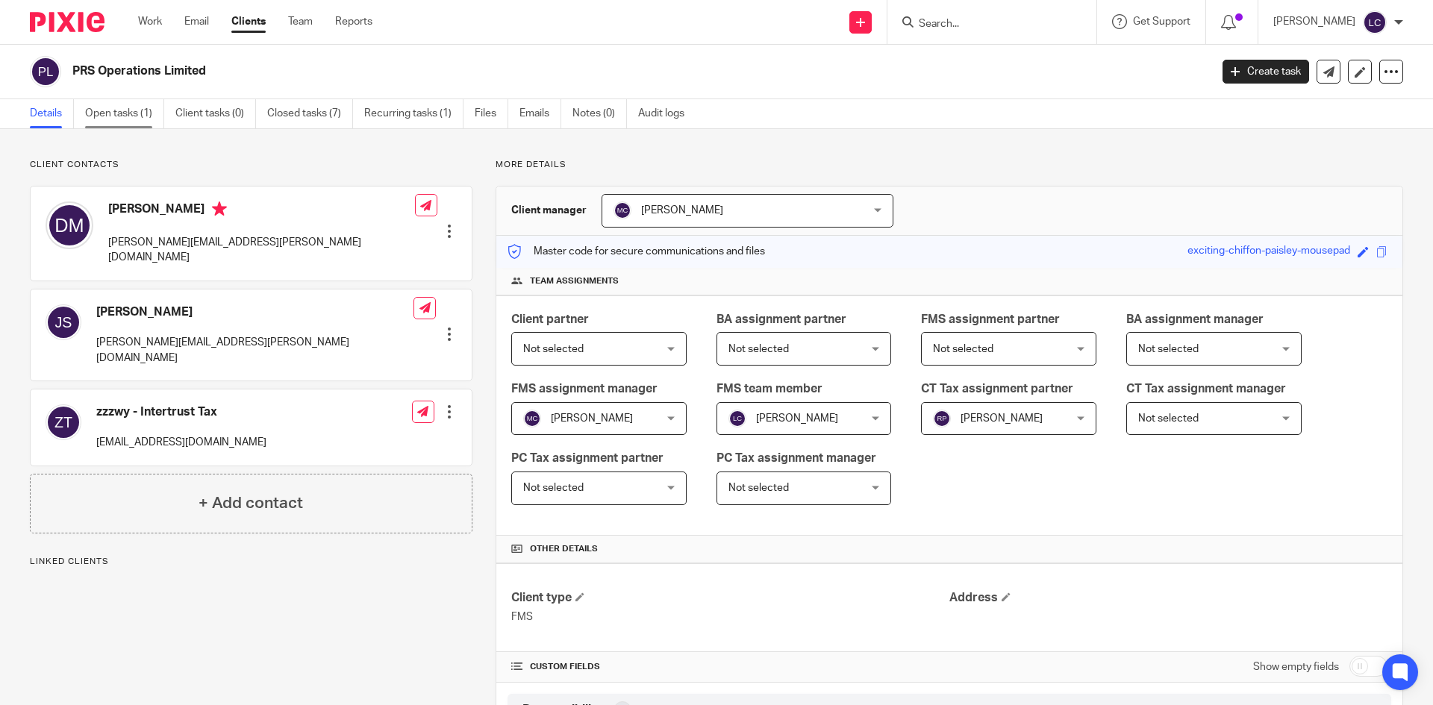
click at [151, 104] on link "Open tasks (1)" at bounding box center [124, 113] width 79 height 29
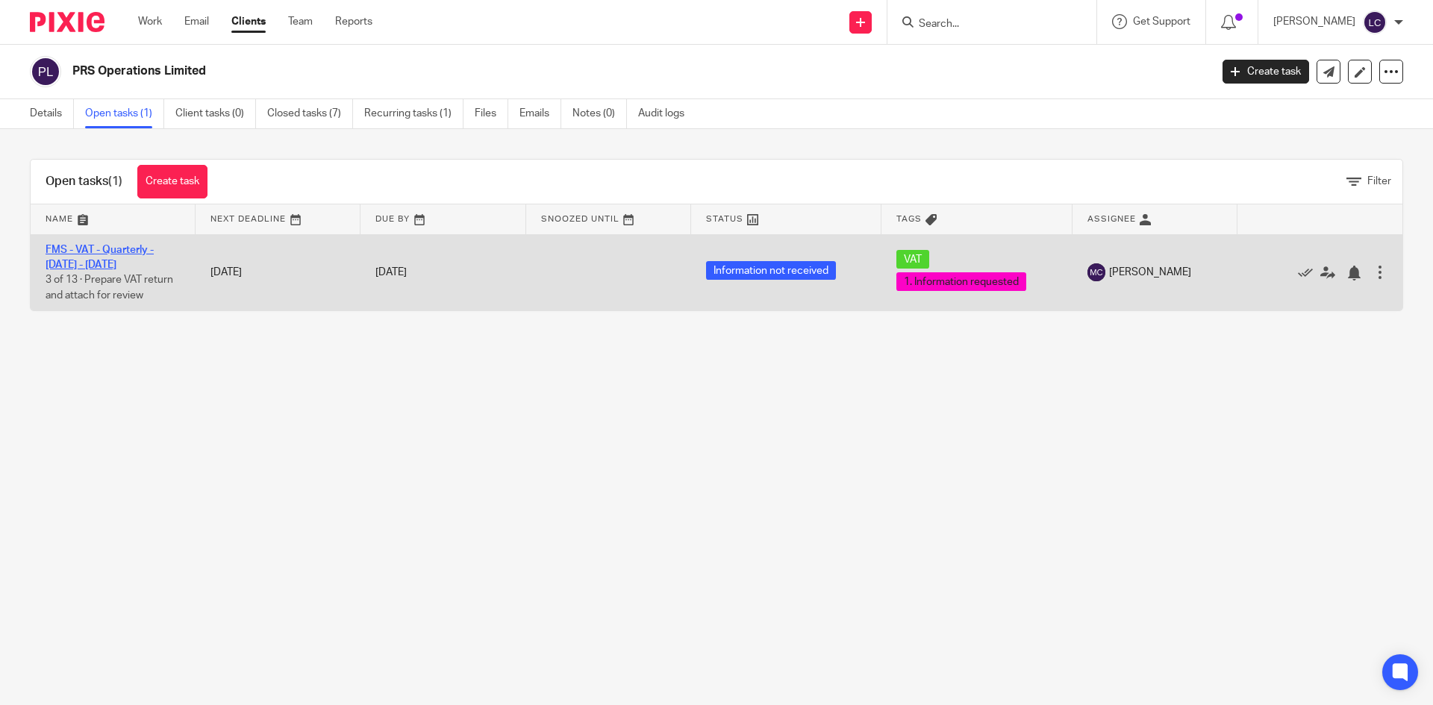
click at [142, 247] on link "FMS - VAT - Quarterly - [DATE] - [DATE]" at bounding box center [100, 257] width 108 height 25
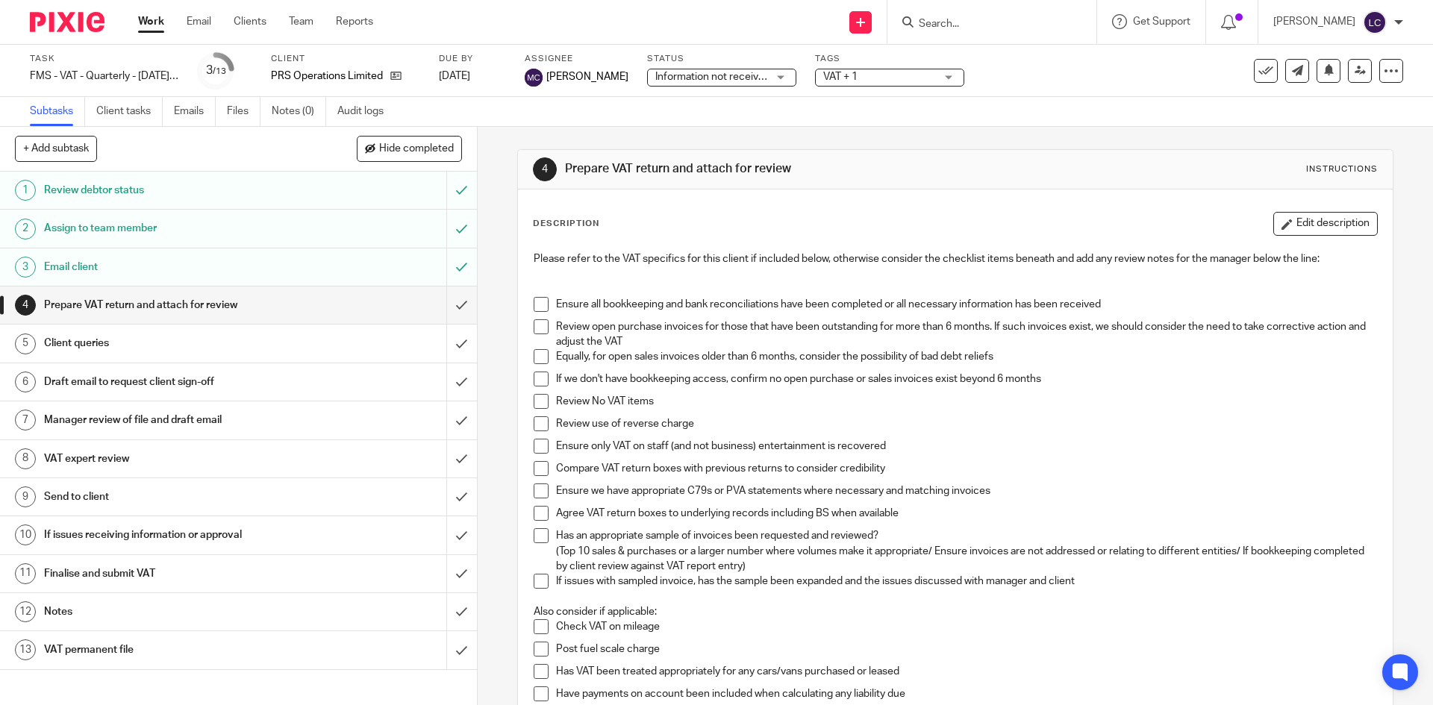
click at [758, 72] on div "Information not received Information not received" at bounding box center [721, 78] width 149 height 18
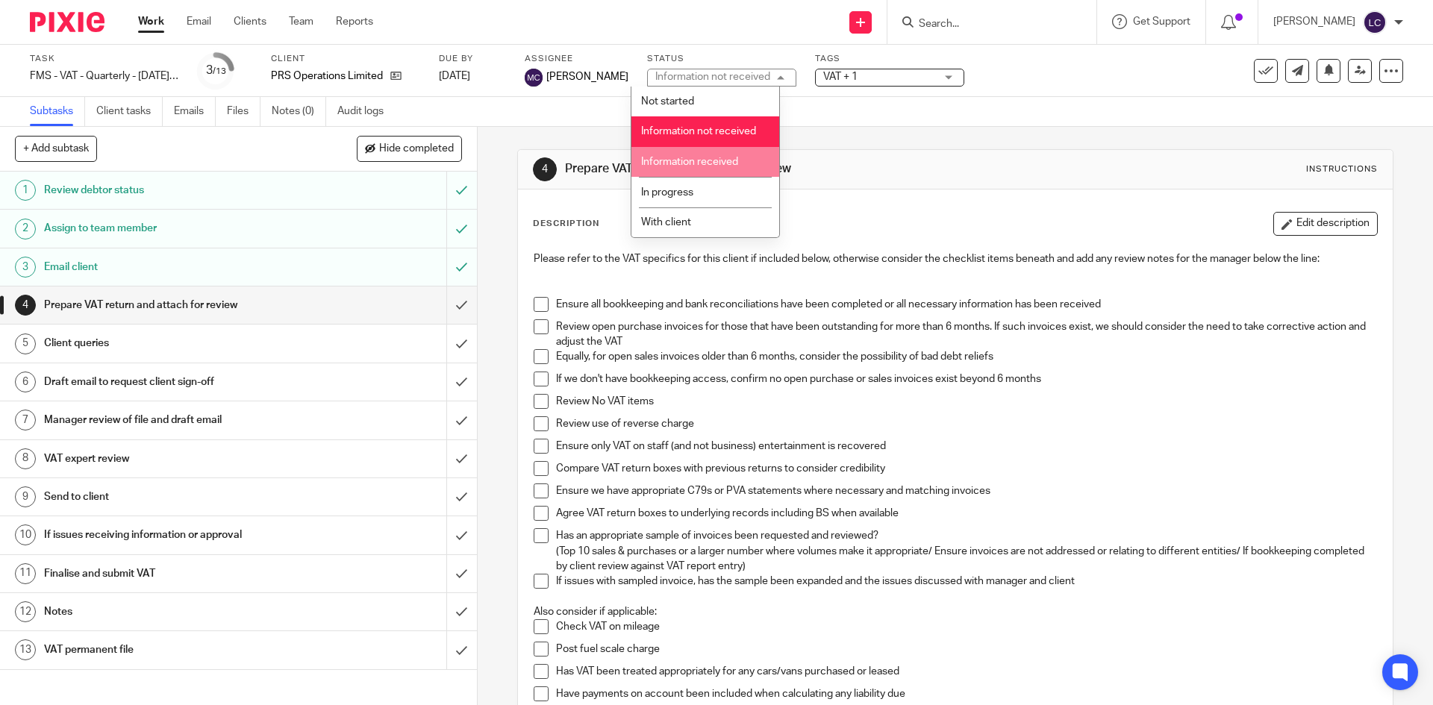
click at [733, 150] on li "Information received" at bounding box center [705, 162] width 148 height 31
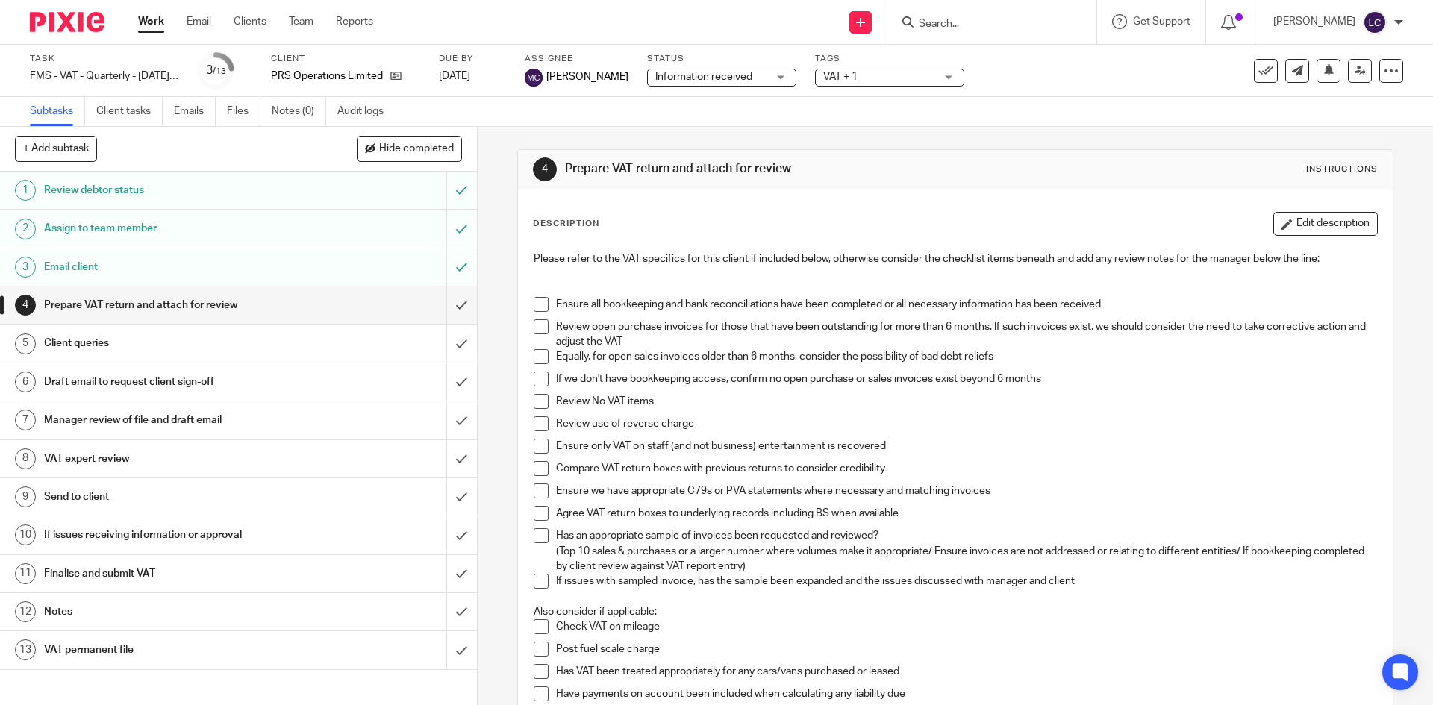
click at [875, 81] on span "VAT + 1" at bounding box center [879, 77] width 112 height 16
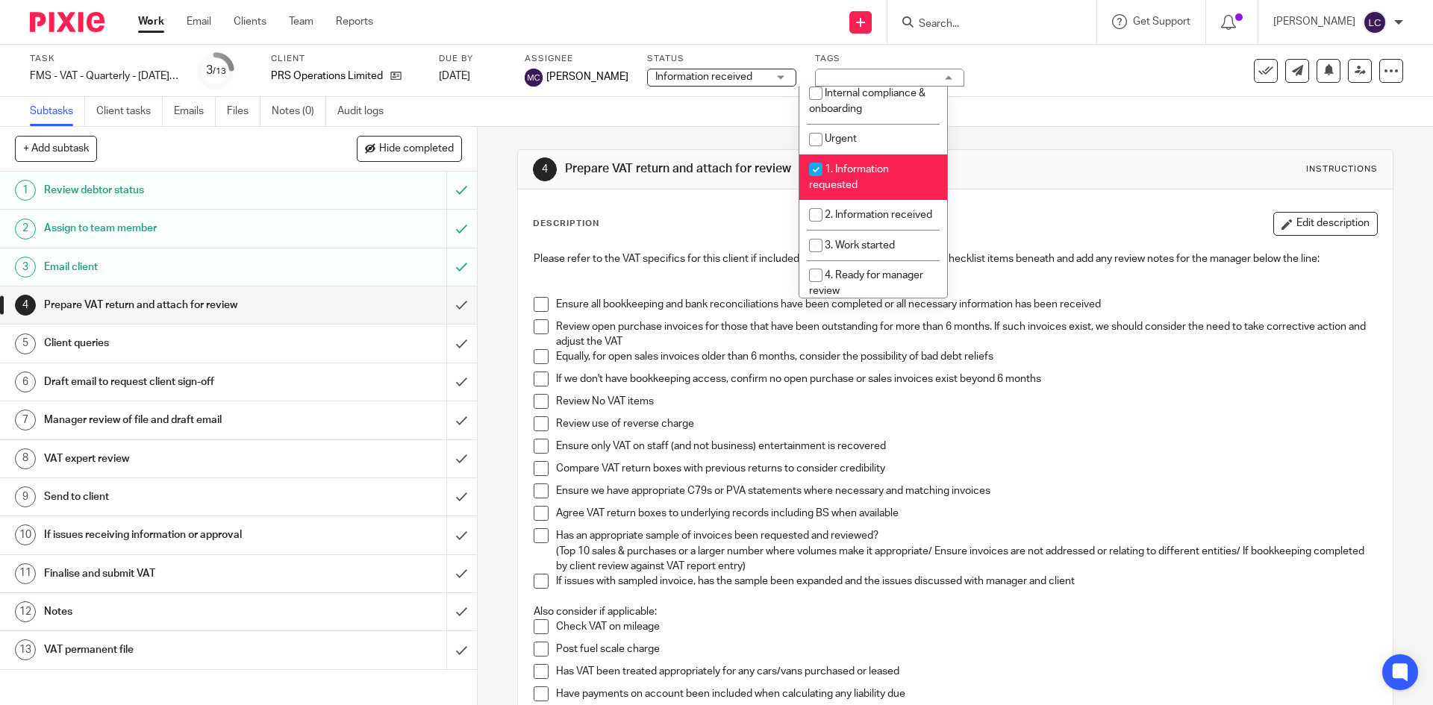
scroll to position [190, 0]
click at [855, 227] on li "2. Information received" at bounding box center [873, 214] width 148 height 31
checkbox input "true"
click at [855, 253] on li "3. Work started" at bounding box center [873, 244] width 148 height 31
checkbox input "true"
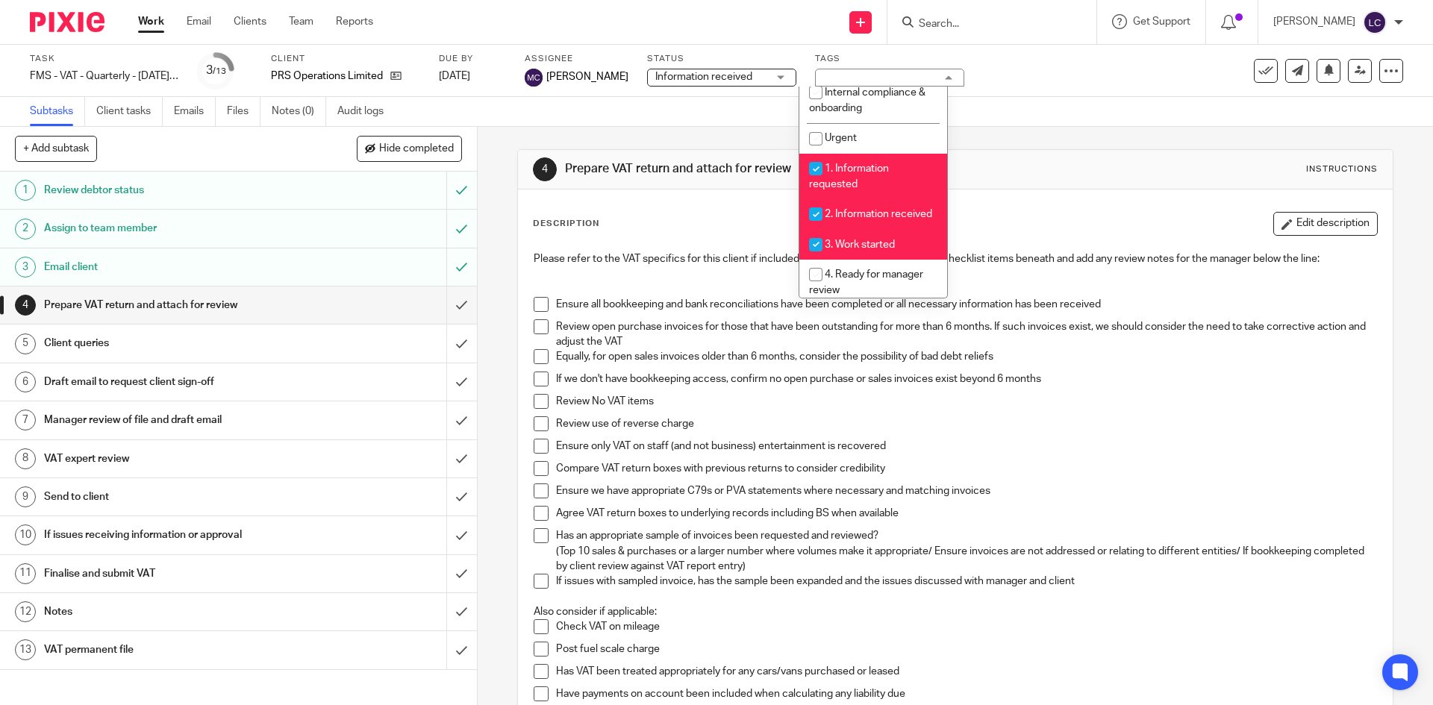
click at [84, 13] on img at bounding box center [67, 22] width 75 height 20
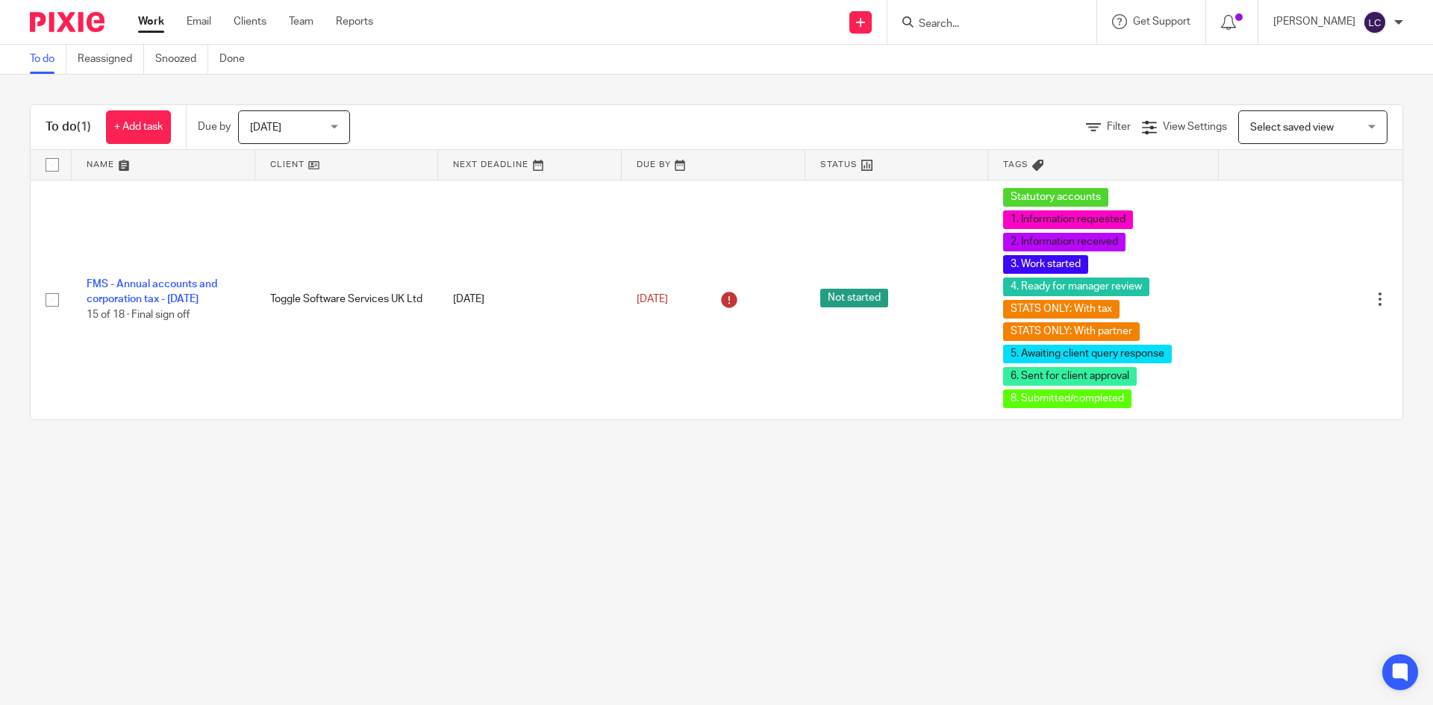
click at [1002, 29] on input "Search" at bounding box center [984, 24] width 134 height 13
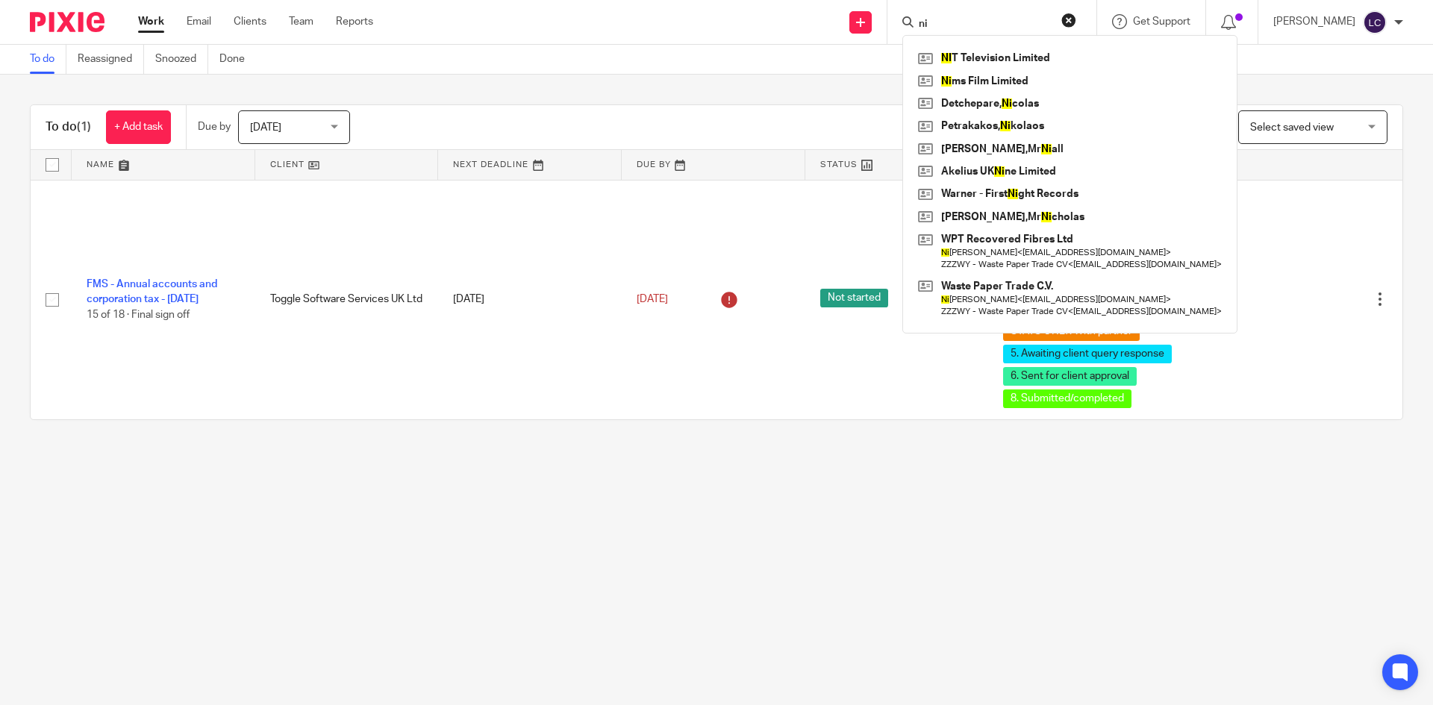
type input "n"
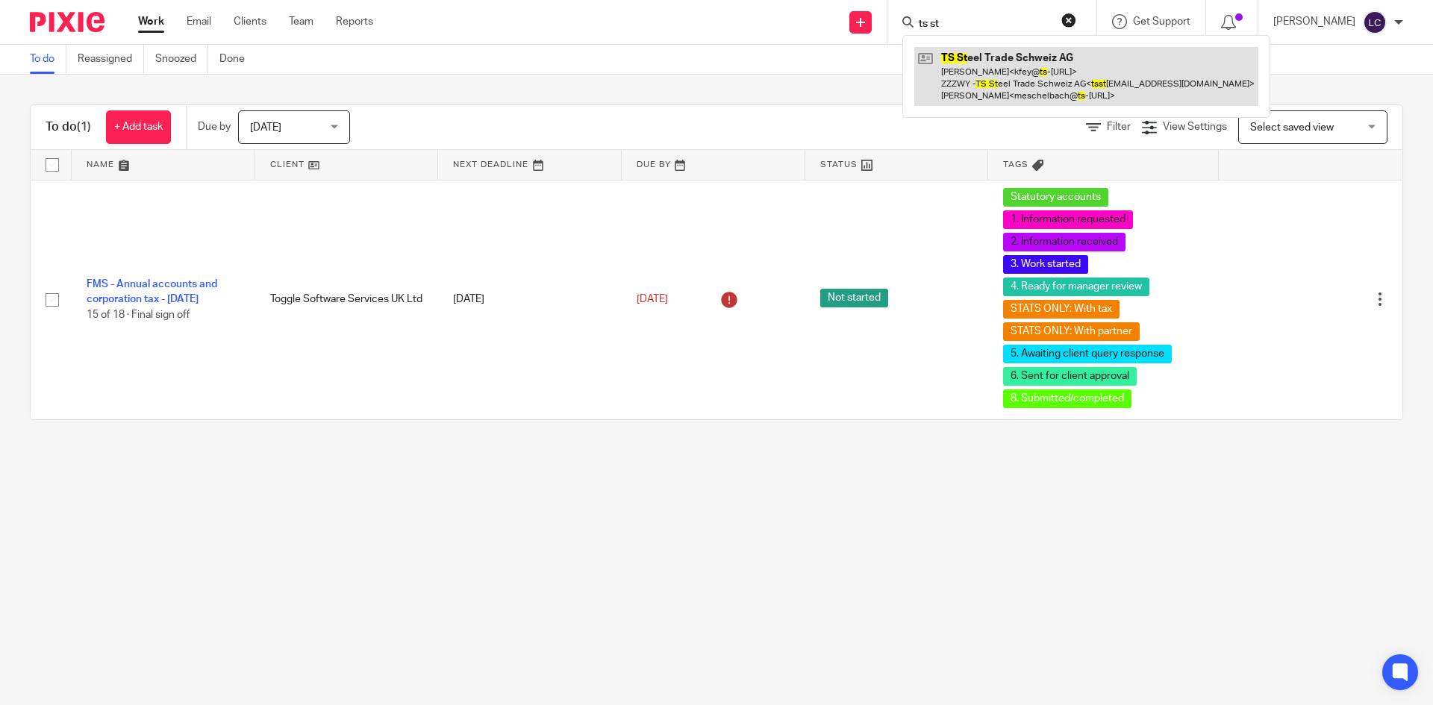
type input "ts st"
click at [998, 78] on link at bounding box center [1086, 76] width 344 height 59
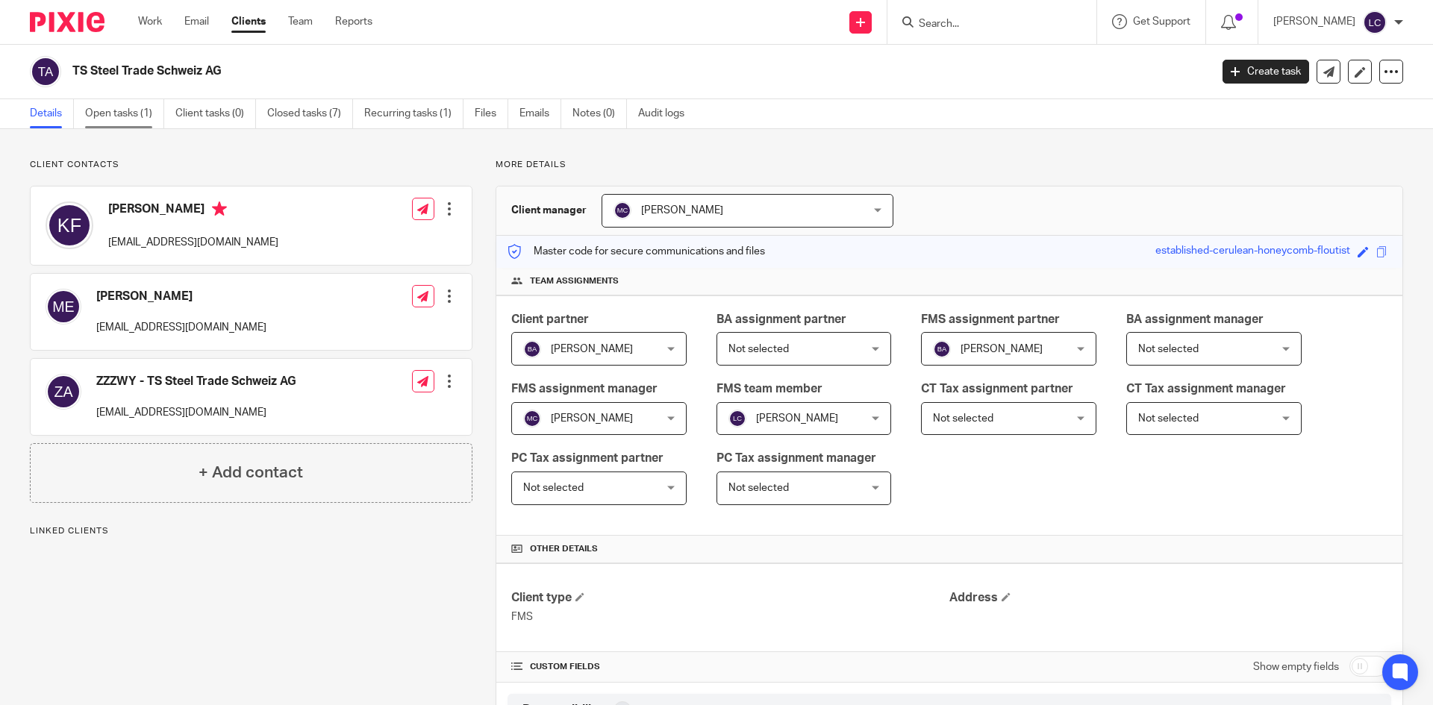
click at [155, 116] on link "Open tasks (1)" at bounding box center [124, 113] width 79 height 29
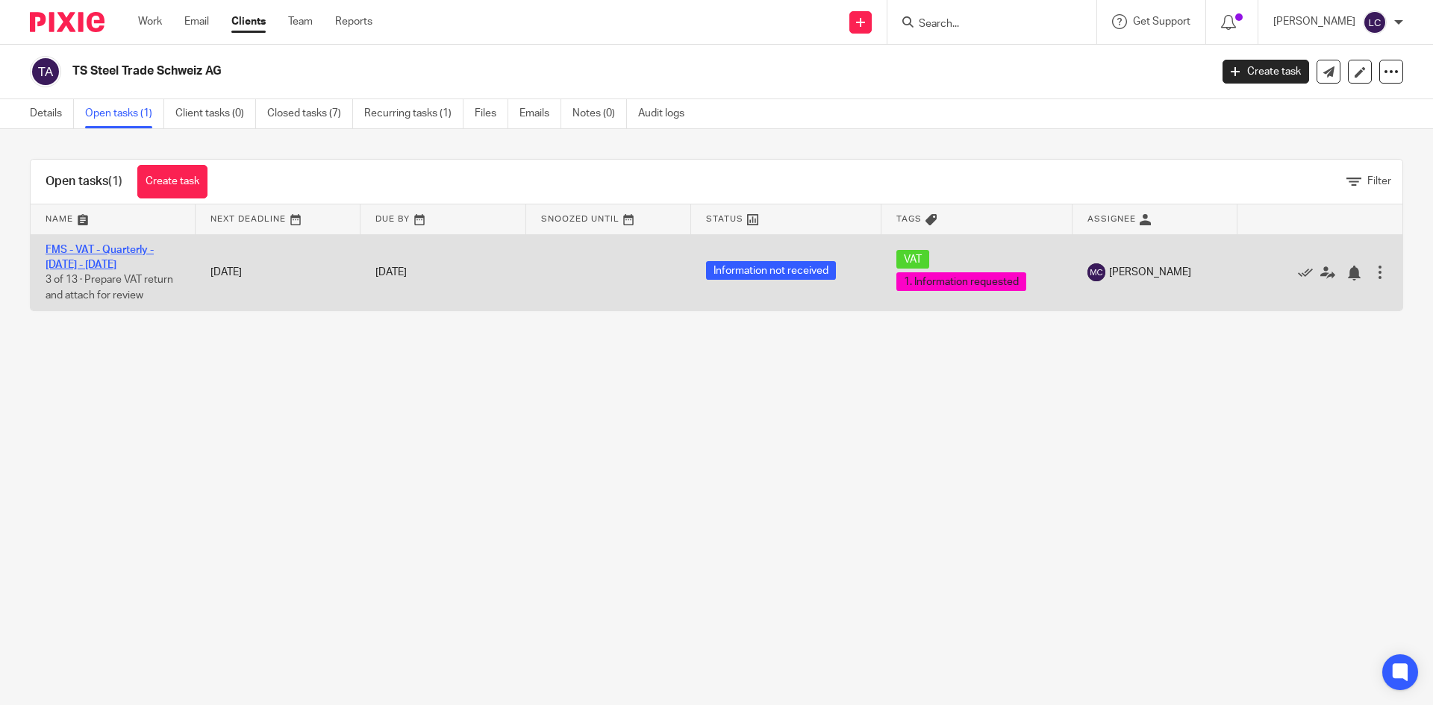
click at [104, 260] on link "FMS - VAT - Quarterly - [DATE] - [DATE]" at bounding box center [100, 257] width 108 height 25
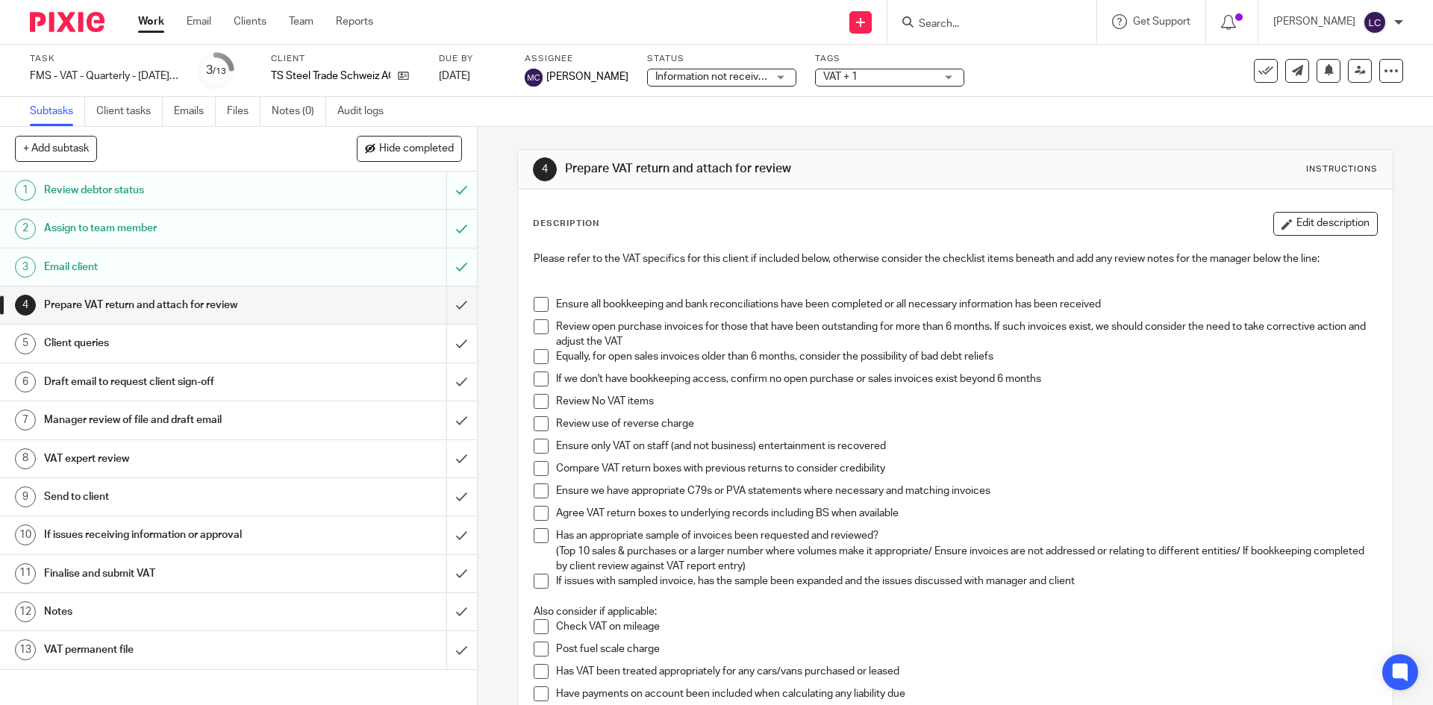
click at [890, 69] on span "VAT + 1" at bounding box center [879, 77] width 112 height 16
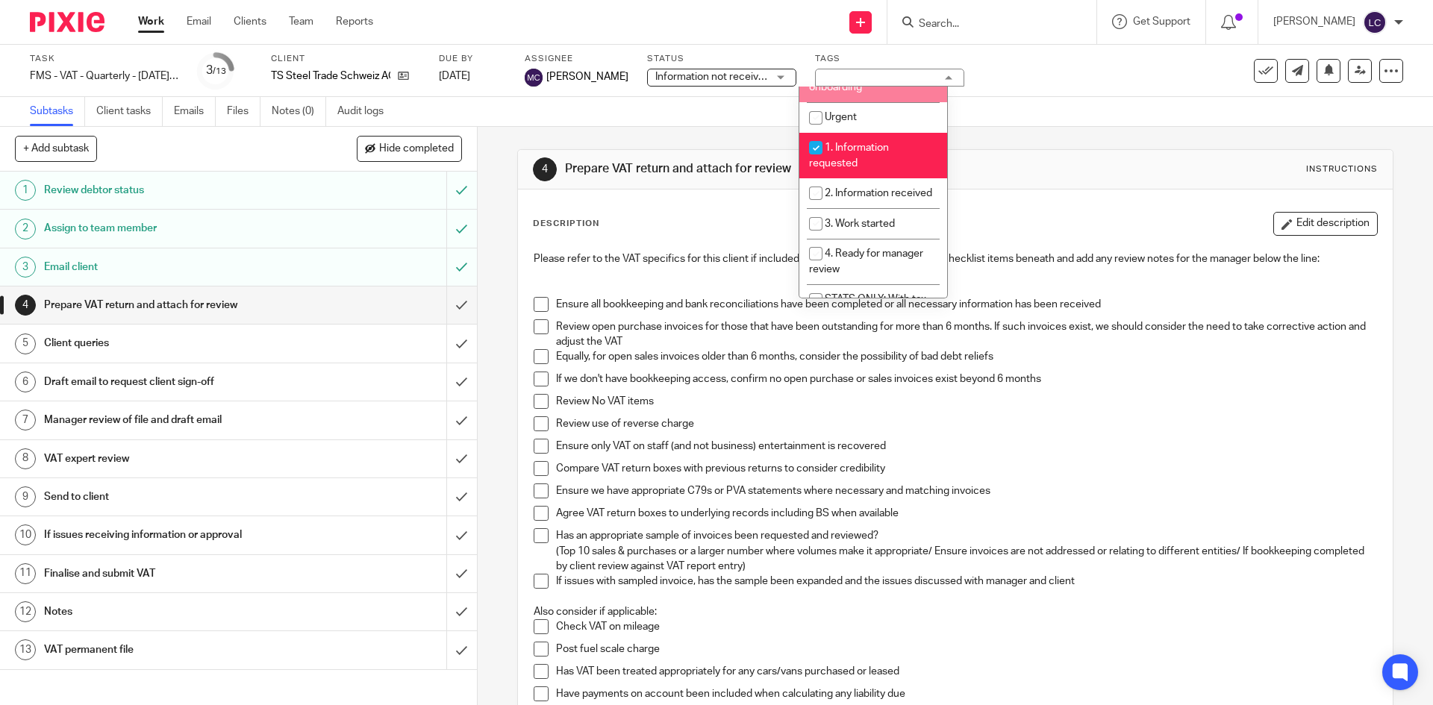
scroll to position [212, 0]
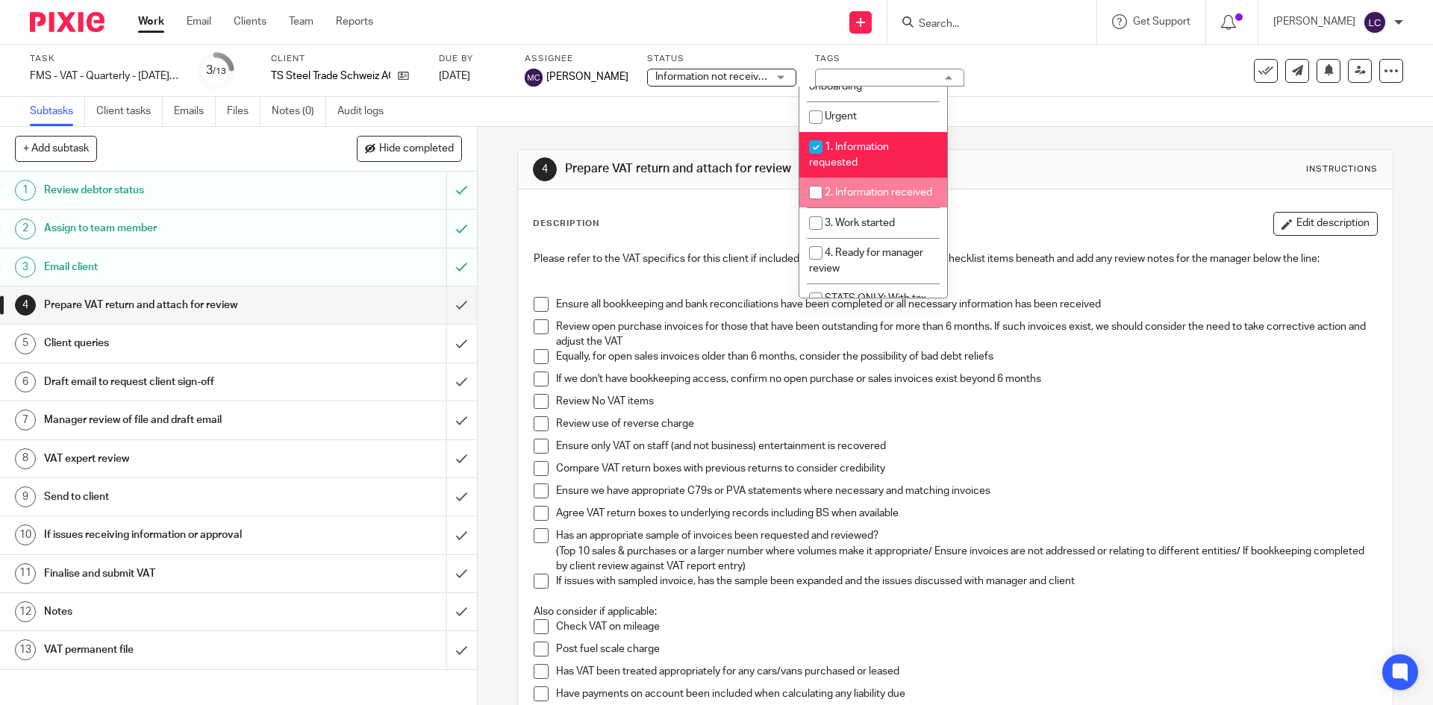
click at [840, 190] on span "2. Information received" at bounding box center [878, 192] width 107 height 10
checkbox input "true"
click at [737, 81] on span "Information not received" at bounding box center [712, 77] width 115 height 10
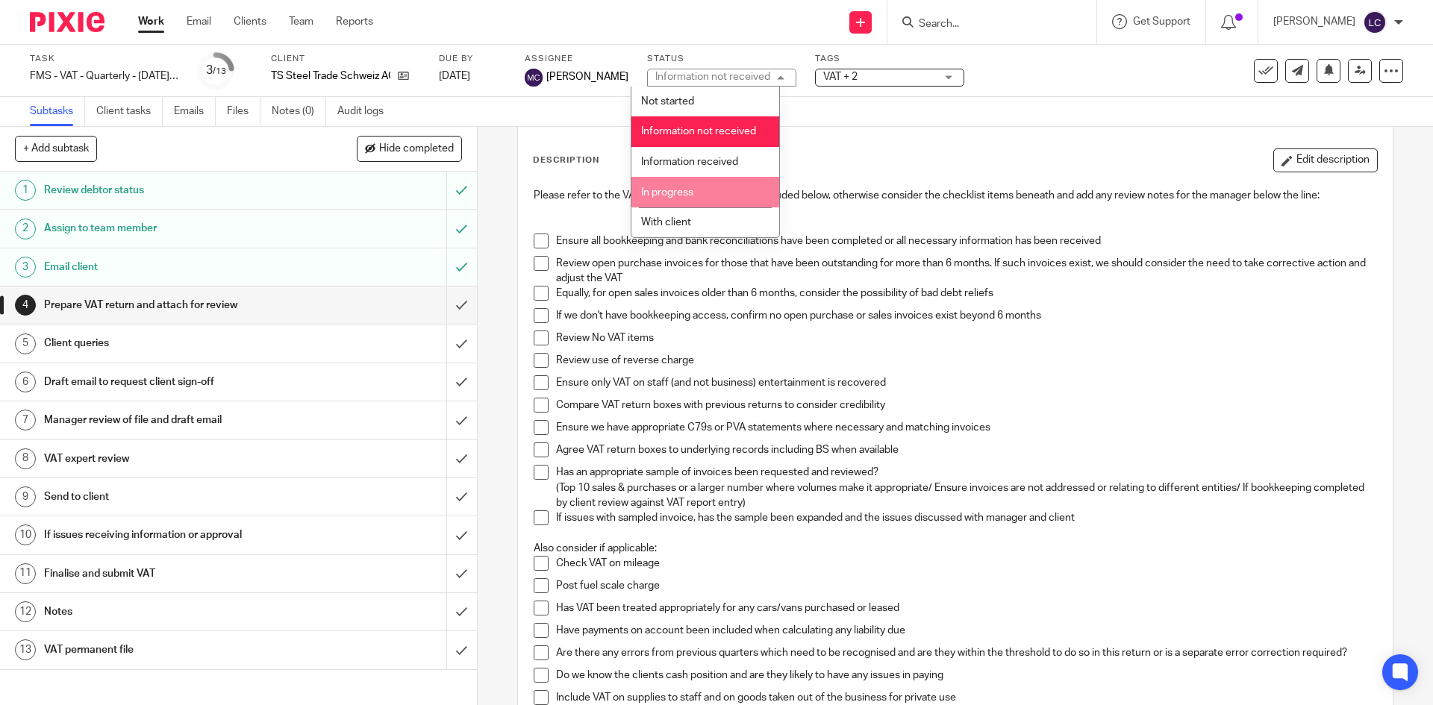
scroll to position [64, 0]
click at [702, 165] on span "Information received" at bounding box center [689, 162] width 97 height 10
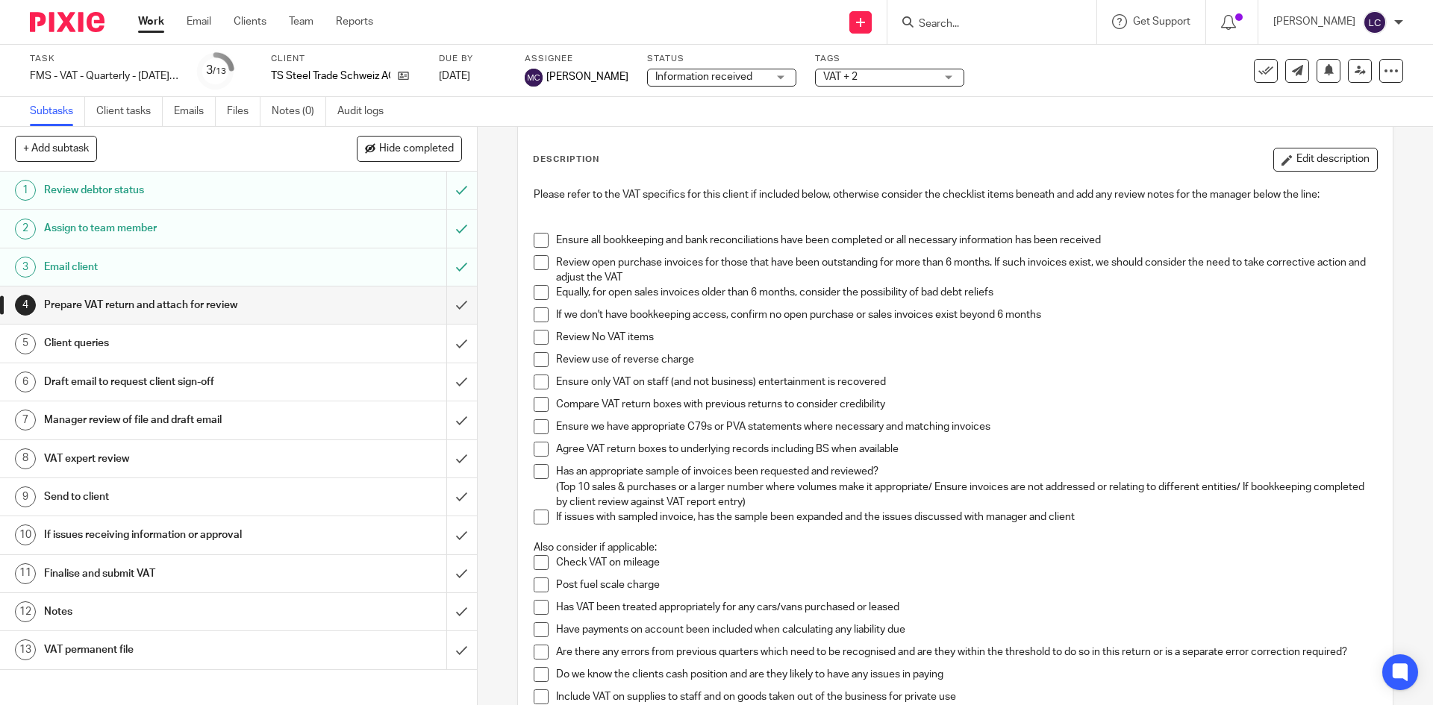
click at [60, 10] on div at bounding box center [61, 22] width 123 height 44
click at [62, 21] on img at bounding box center [67, 22] width 75 height 20
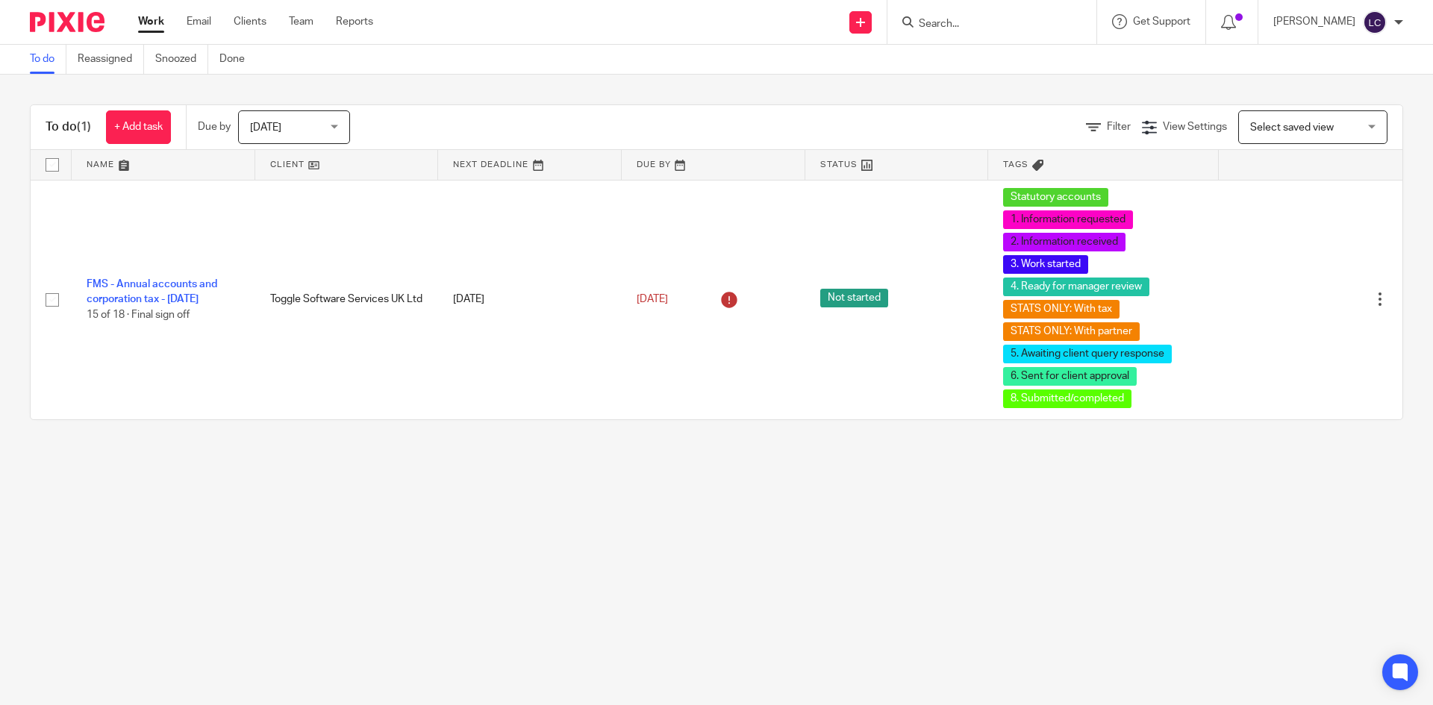
click at [981, 20] on input "Search" at bounding box center [984, 24] width 134 height 13
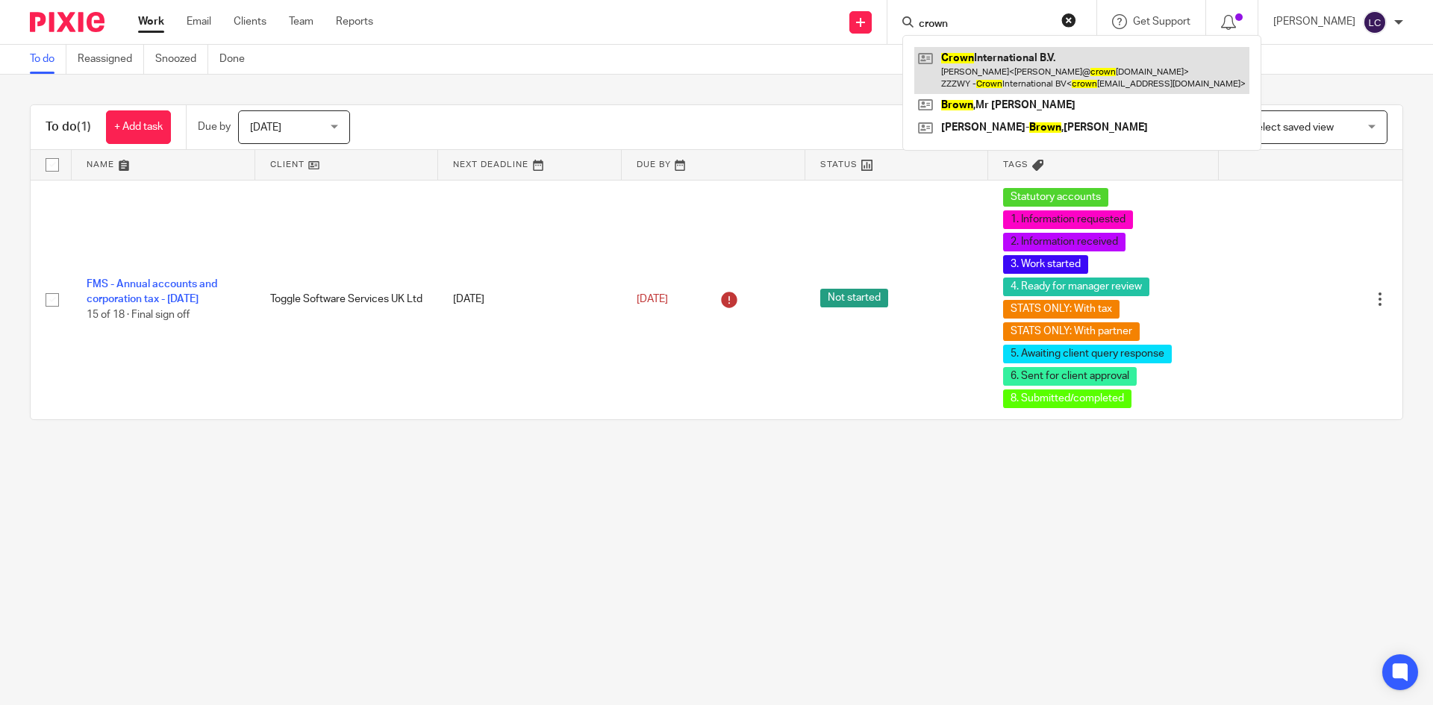
type input "crown"
click at [987, 65] on link at bounding box center [1081, 70] width 335 height 46
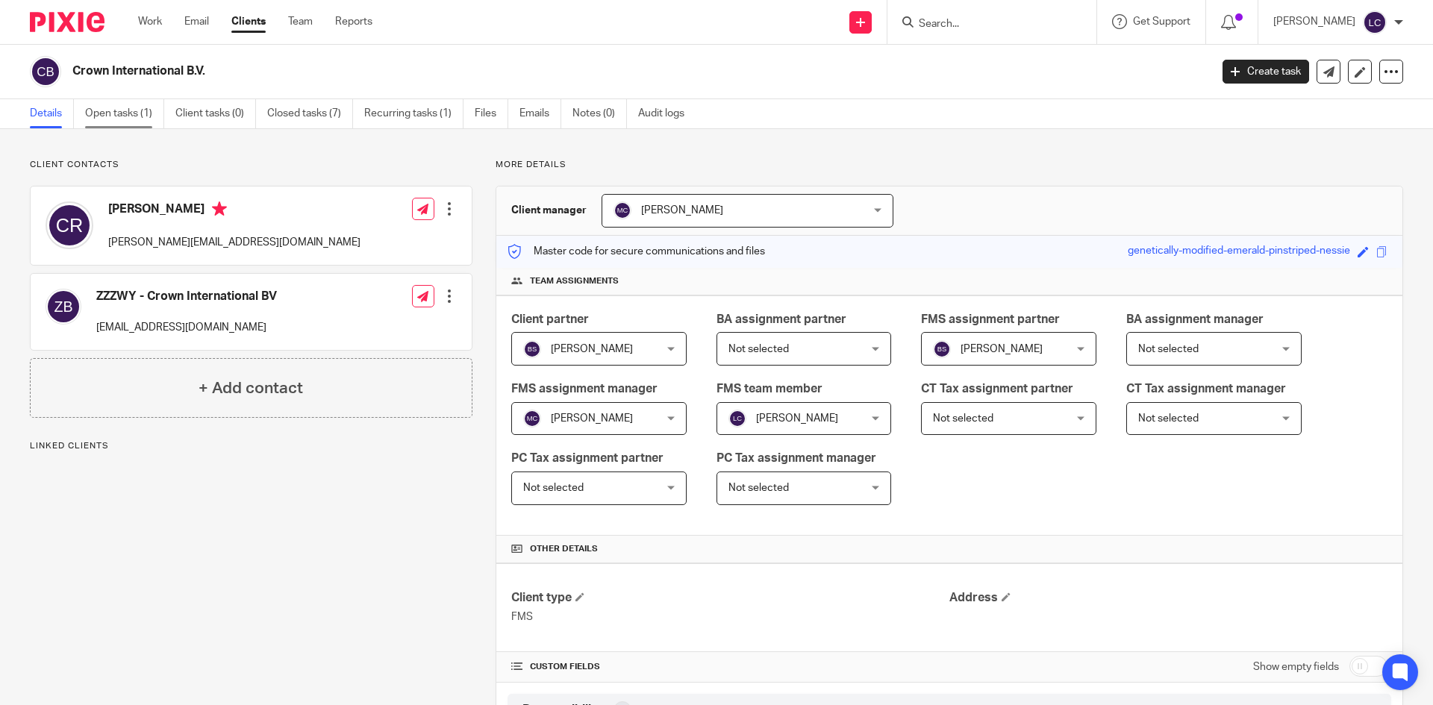
click at [142, 111] on link "Open tasks (1)" at bounding box center [124, 113] width 79 height 29
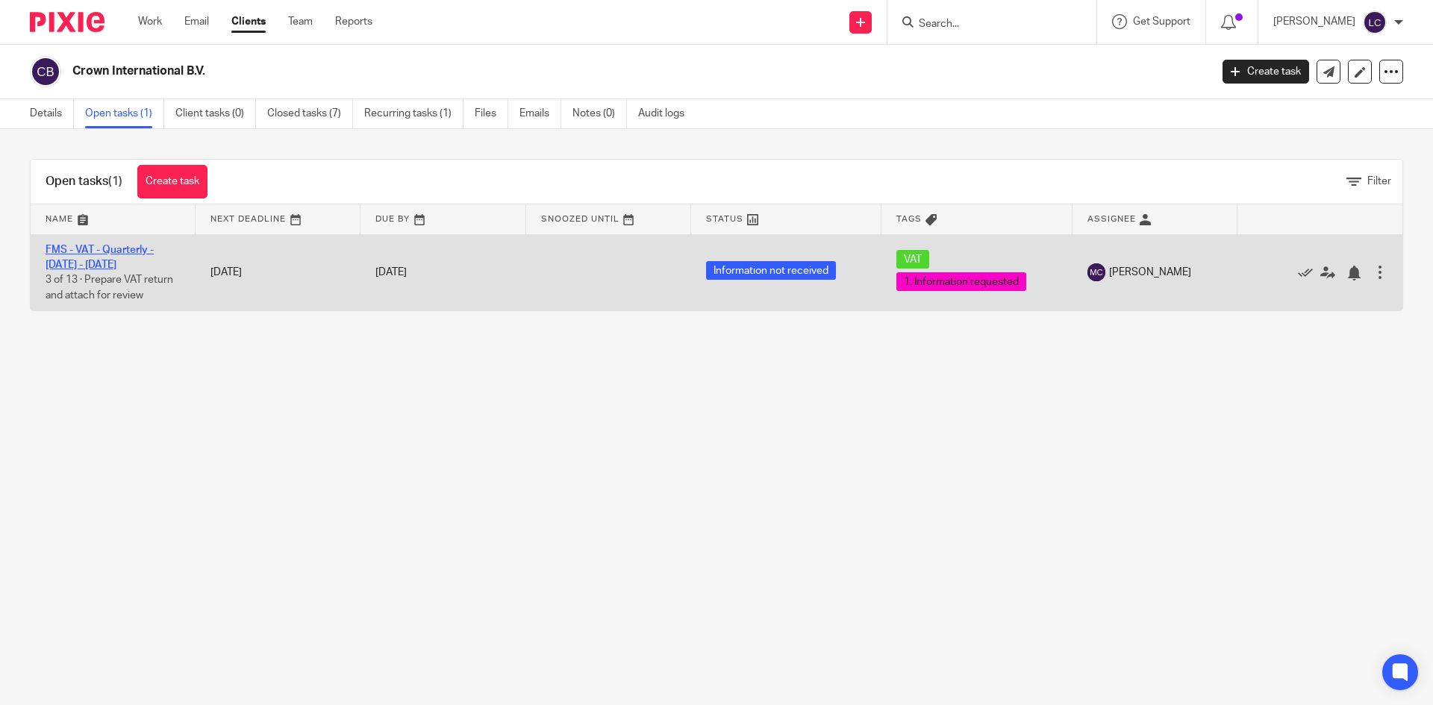
click at [113, 254] on link "FMS - VAT - Quarterly - July - September, 2025" at bounding box center [100, 257] width 108 height 25
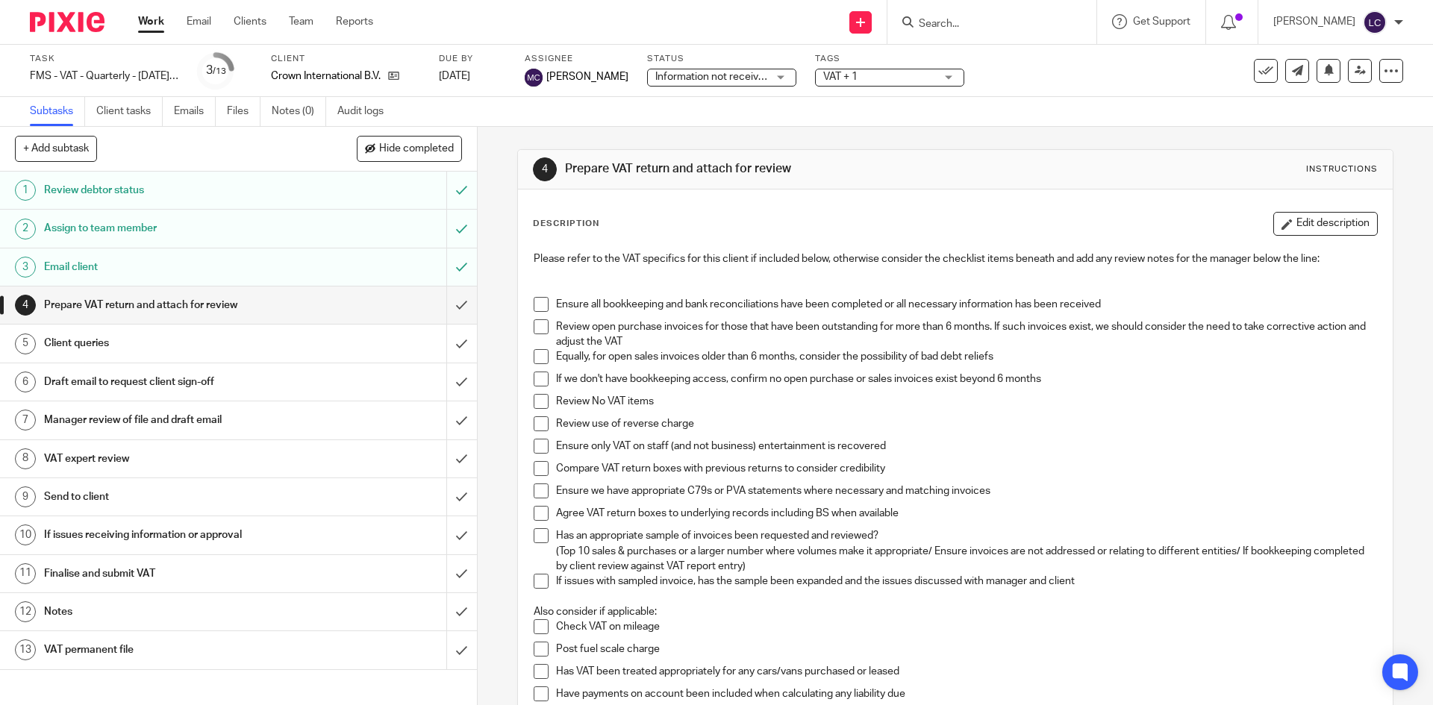
click at [718, 76] on span "Information not received" at bounding box center [712, 77] width 115 height 10
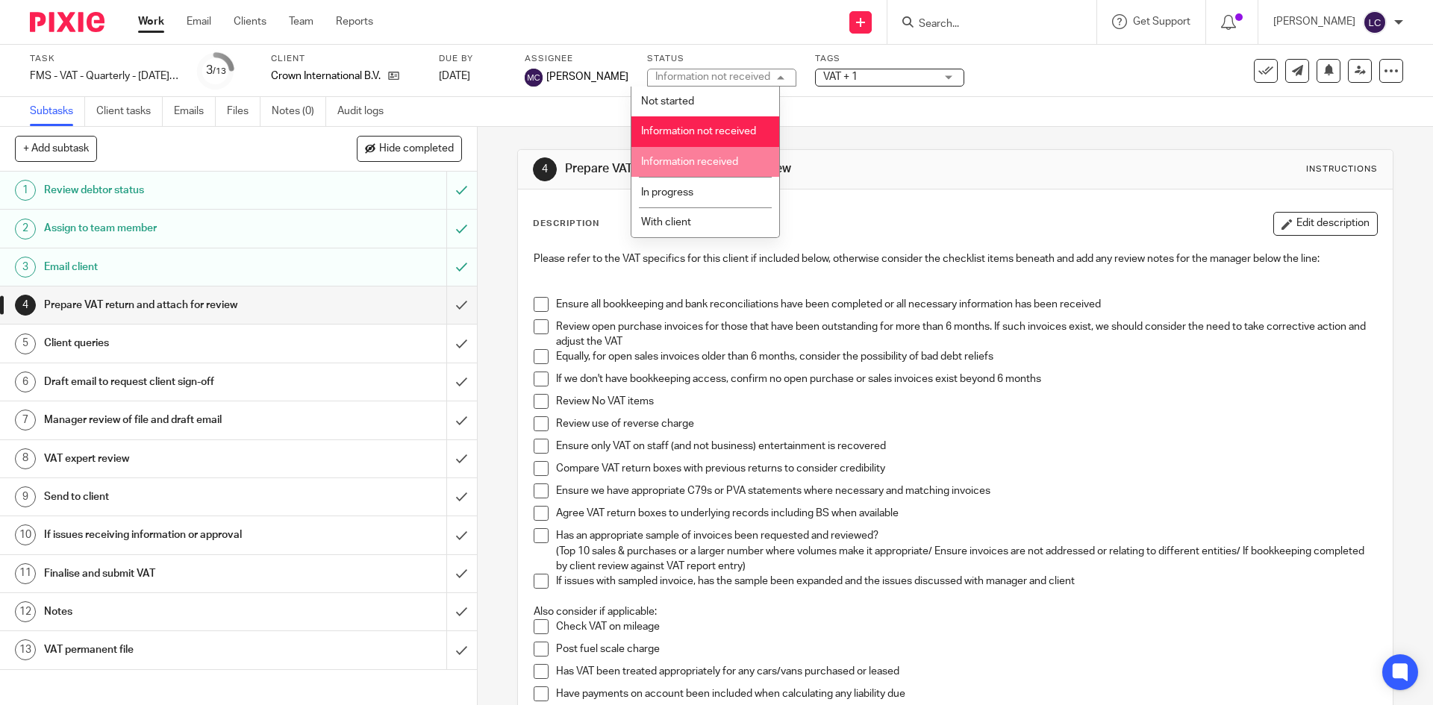
click at [717, 154] on li "Information received" at bounding box center [705, 162] width 148 height 31
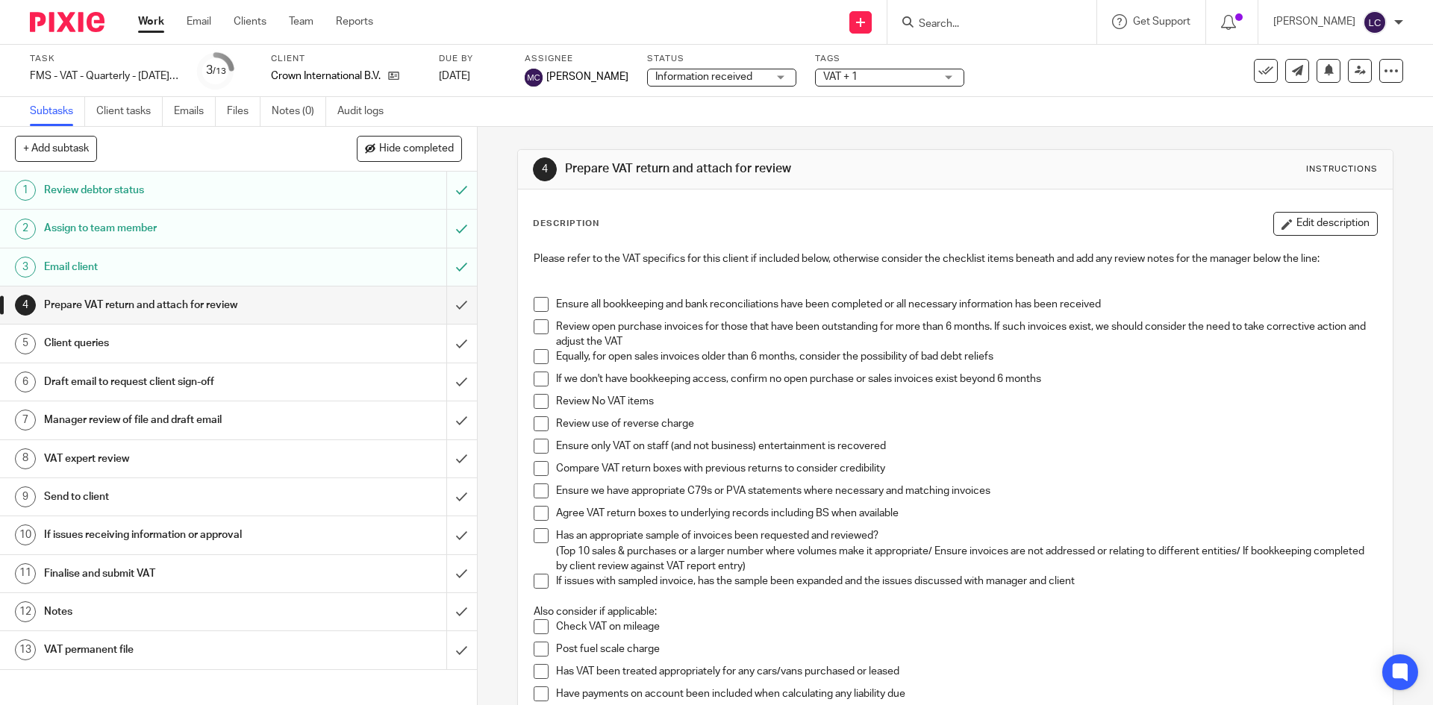
click at [844, 71] on span "VAT + 1" at bounding box center [879, 77] width 112 height 16
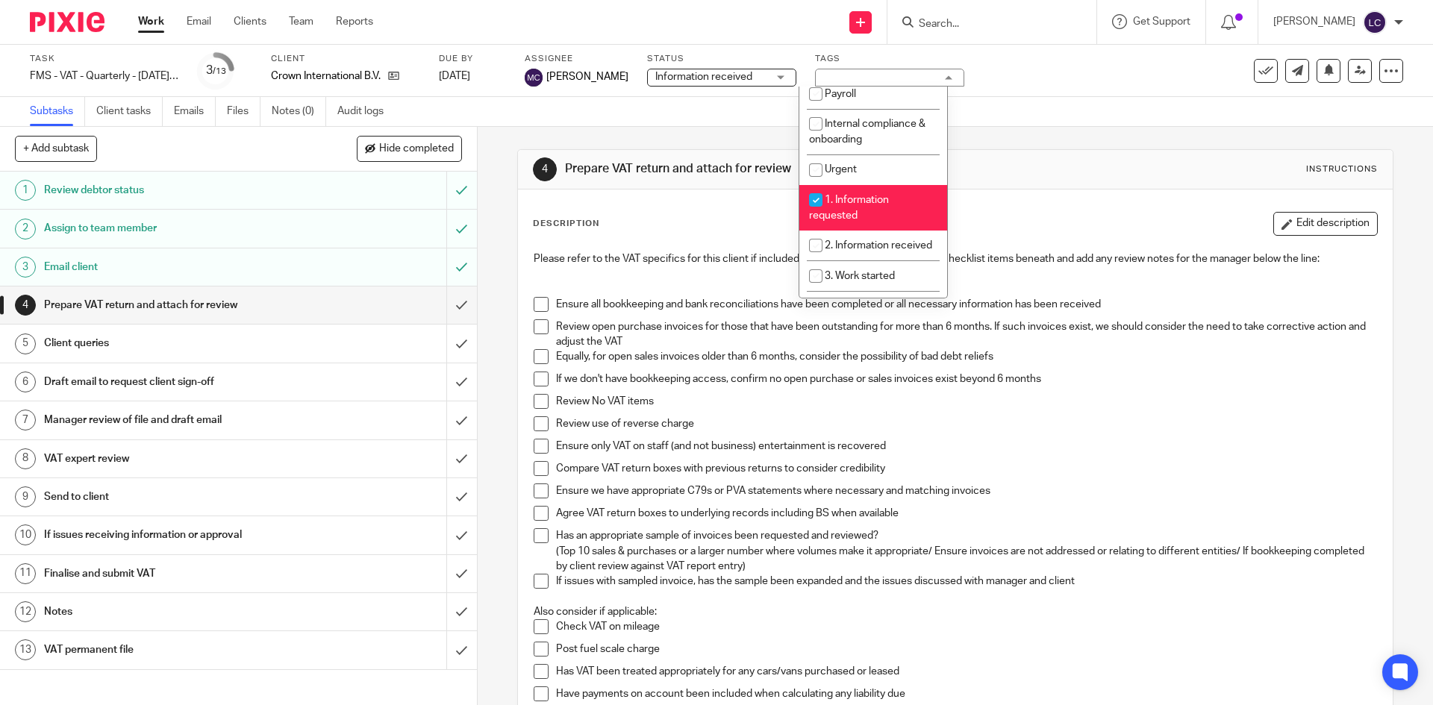
scroll to position [160, 0]
click at [846, 250] on span "2. Information received" at bounding box center [878, 245] width 107 height 10
checkbox input "true"
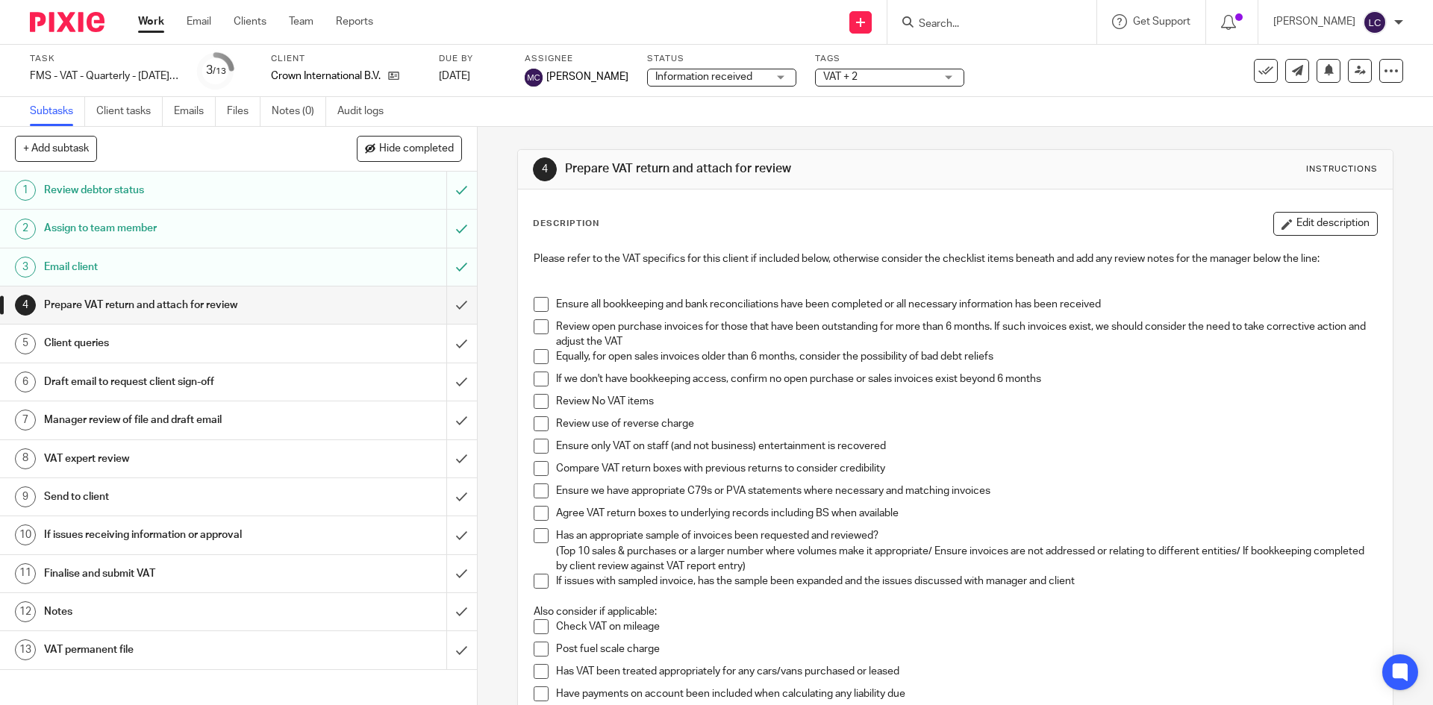
click at [69, 28] on img at bounding box center [67, 22] width 75 height 20
